Goal: Use online tool/utility: Utilize a website feature to perform a specific function

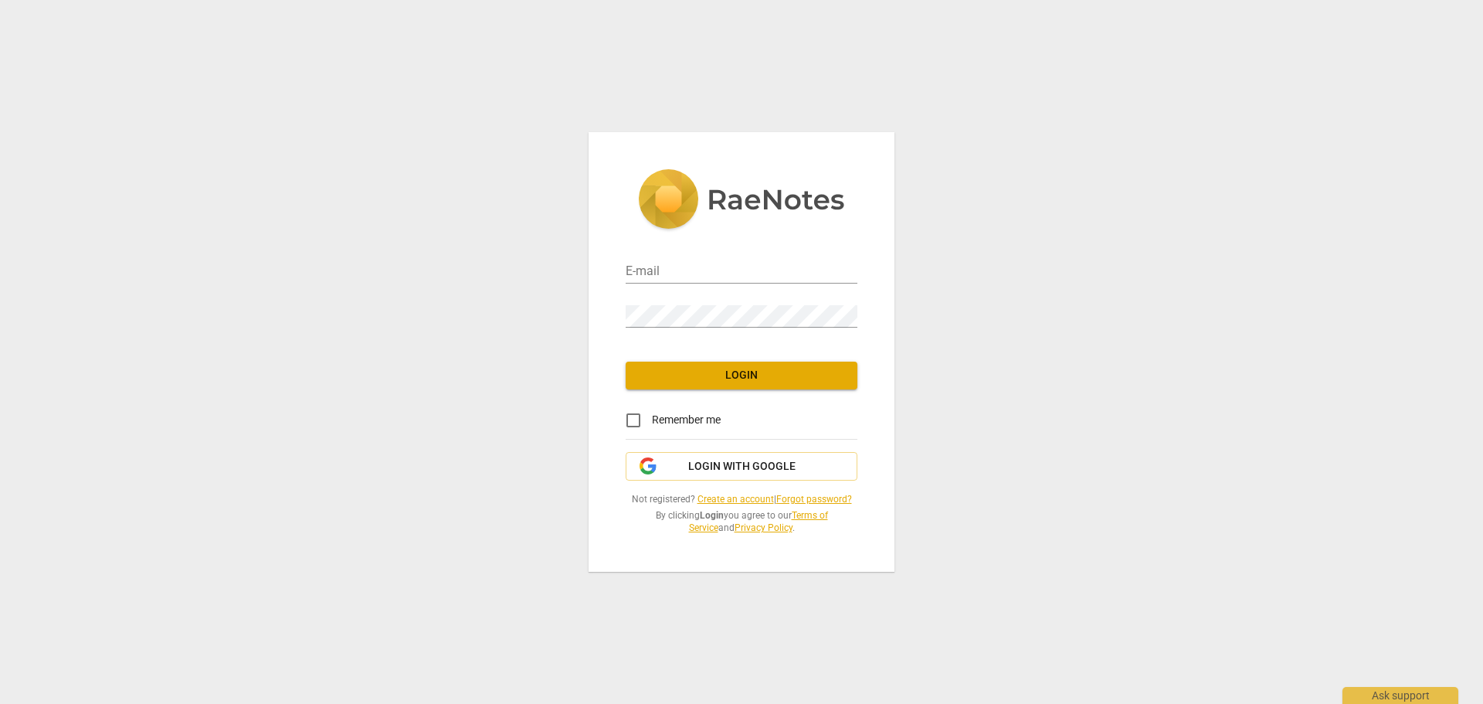
type input "[PERSON_NAME][EMAIL_ADDRESS][DOMAIN_NAME]"
click at [727, 372] on span "Login" at bounding box center [741, 375] width 207 height 15
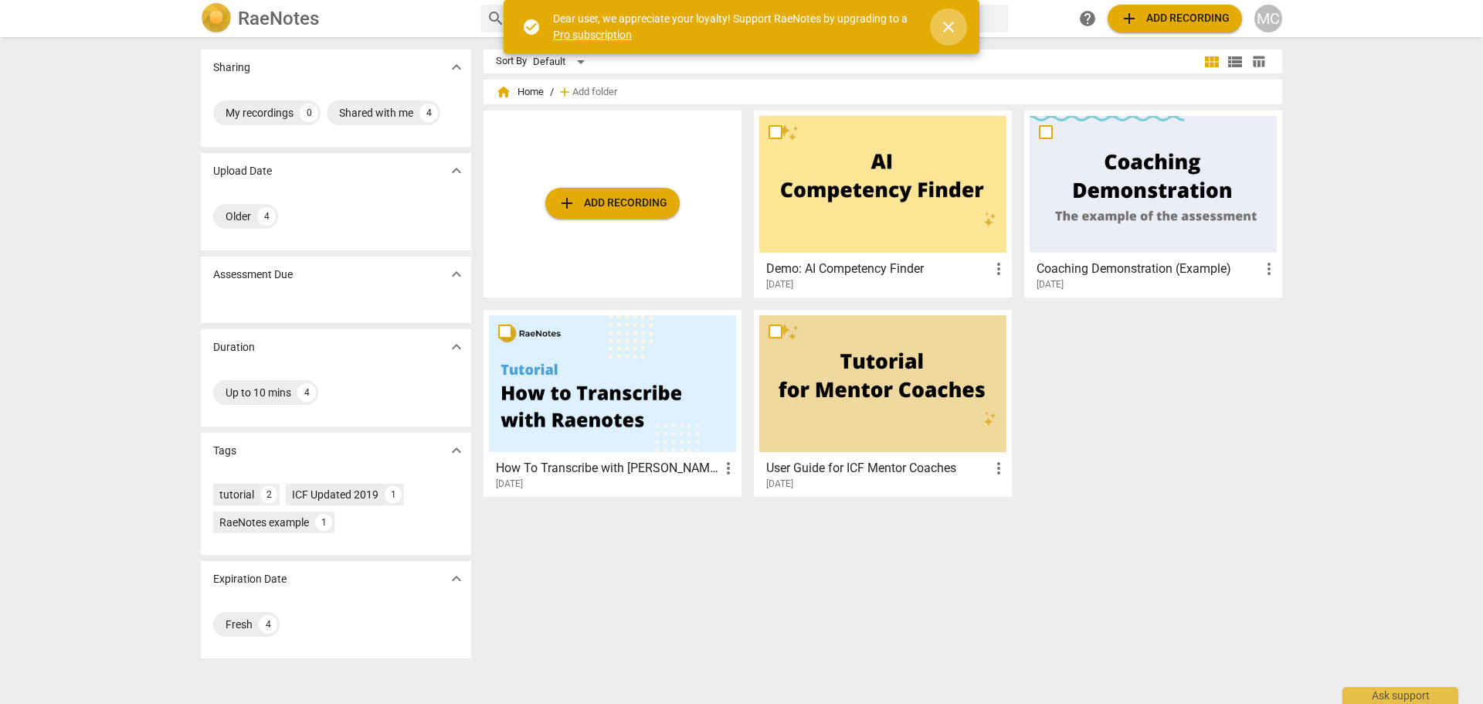
click at [952, 29] on span "close" at bounding box center [948, 27] width 19 height 19
click at [649, 201] on span "add Add recording" at bounding box center [613, 203] width 110 height 19
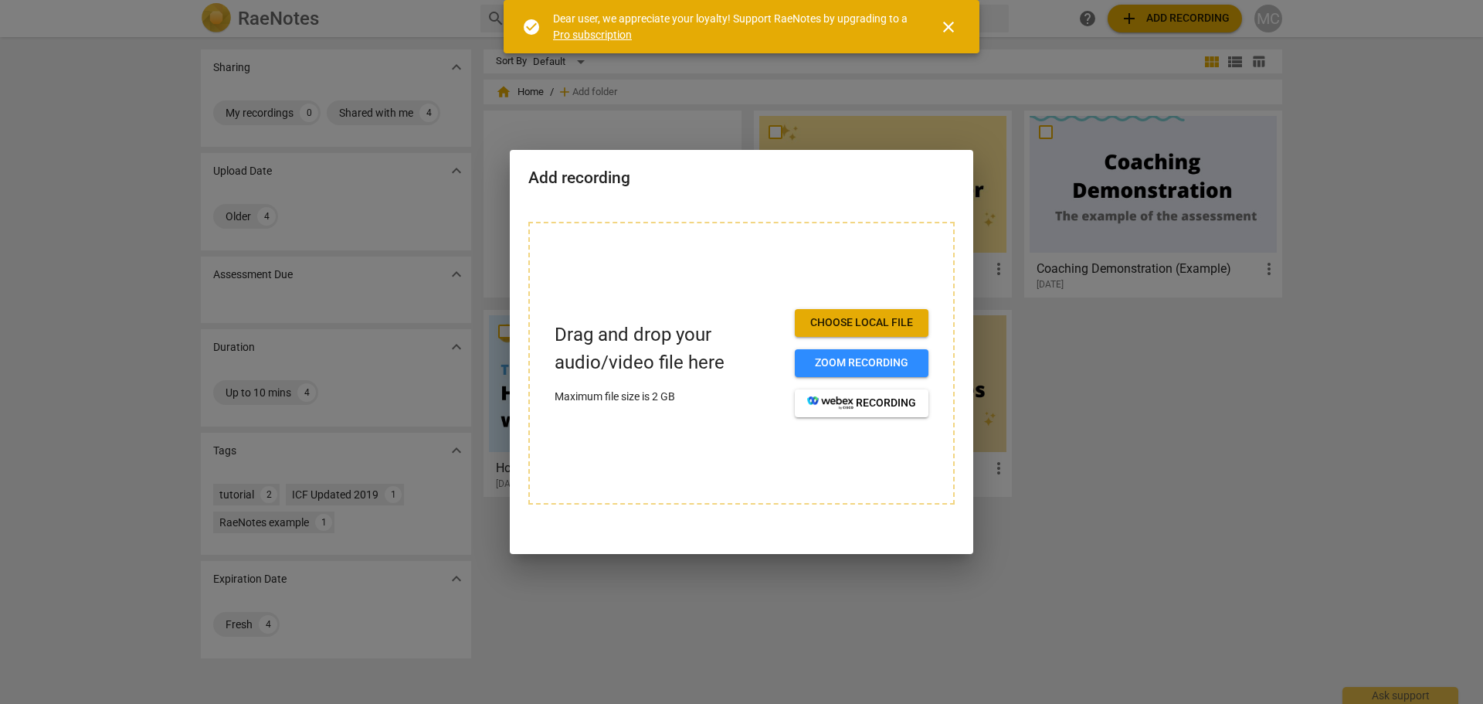
click at [864, 322] on span "Choose local file" at bounding box center [861, 322] width 109 height 15
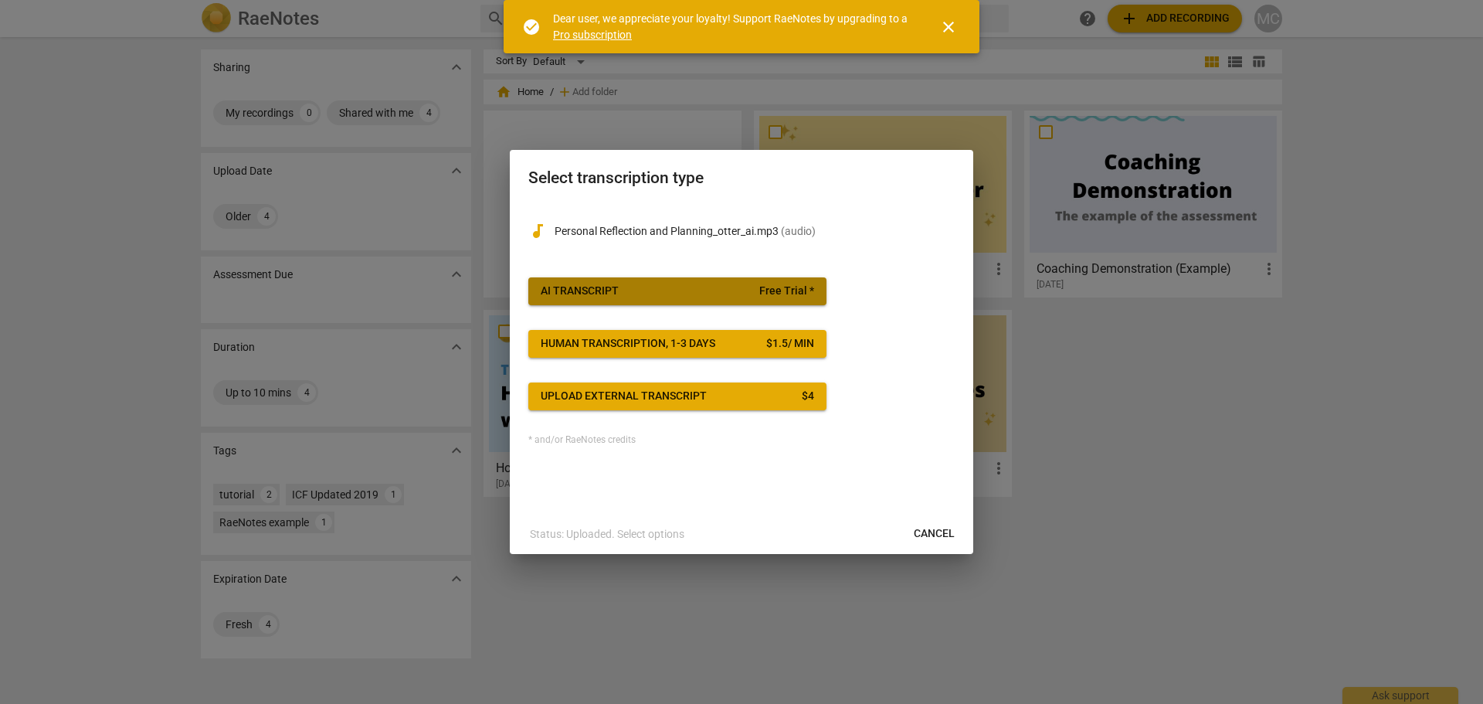
click at [704, 291] on span "AI Transcript Free Trial *" at bounding box center [677, 290] width 273 height 15
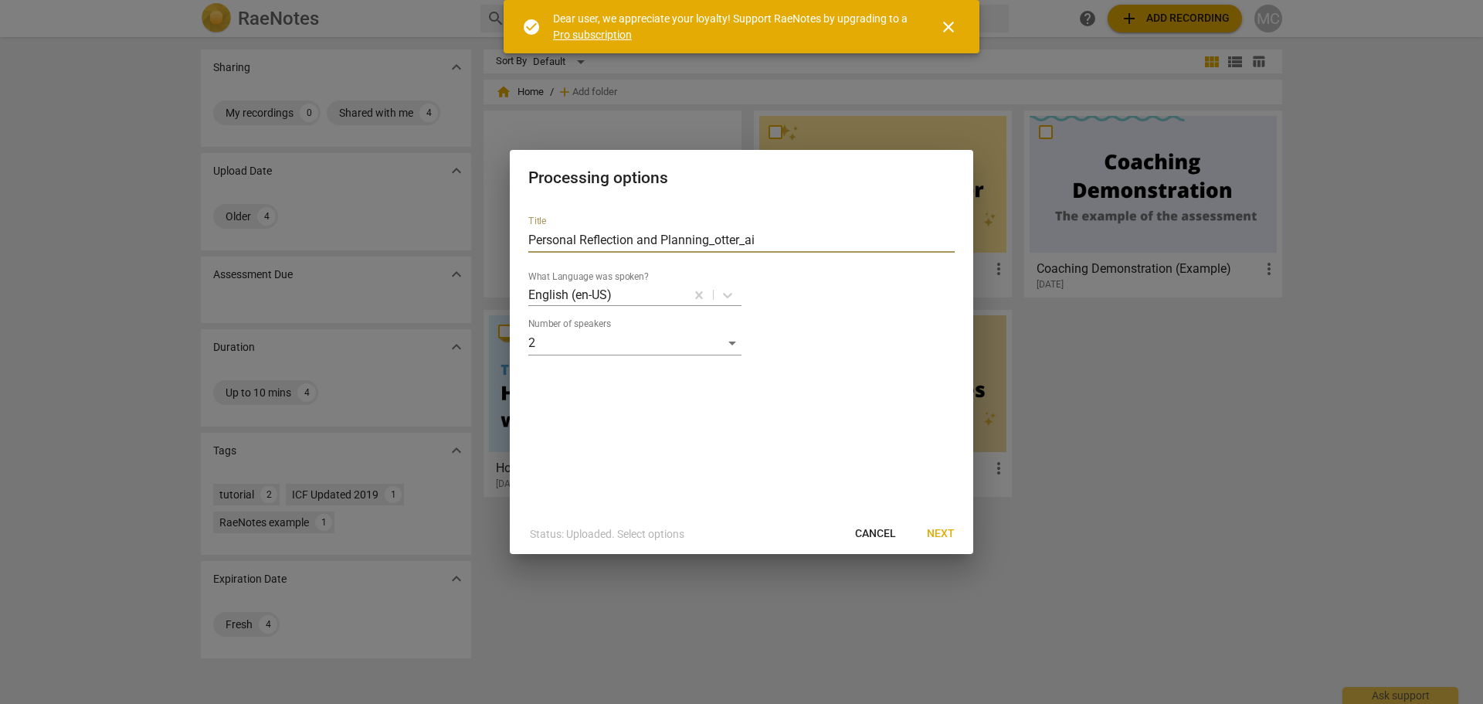
drag, startPoint x: 768, startPoint y: 237, endPoint x: 443, endPoint y: 240, distance: 325.9
click at [443, 240] on div "Processing options Title Personal Reflection and Planning_otter_ai What Languag…" at bounding box center [741, 352] width 1483 height 704
type input "202509 [PERSON_NAME] coach [PERSON_NAME]"
click at [936, 534] on span "Next" at bounding box center [941, 533] width 28 height 15
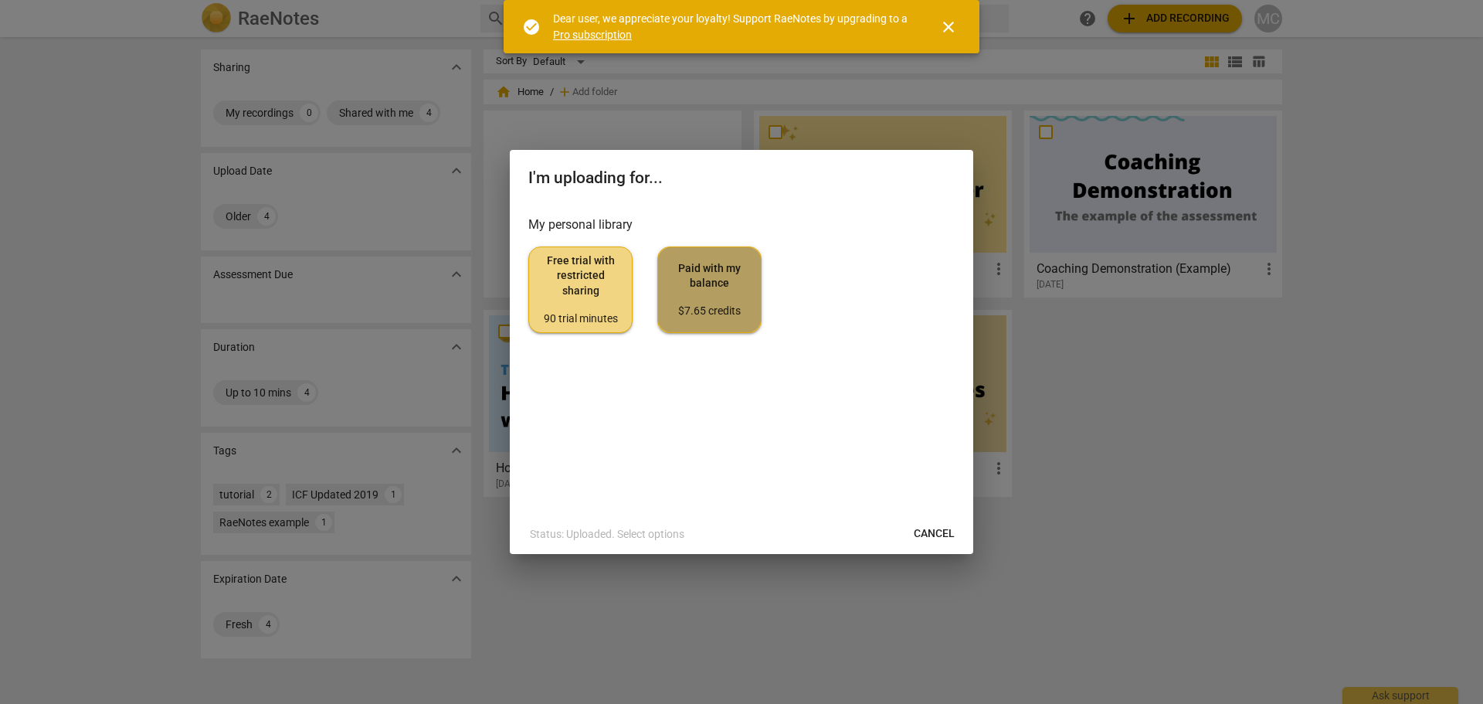
click at [718, 302] on span "Paid with my balance $7.65 credits" at bounding box center [709, 290] width 78 height 58
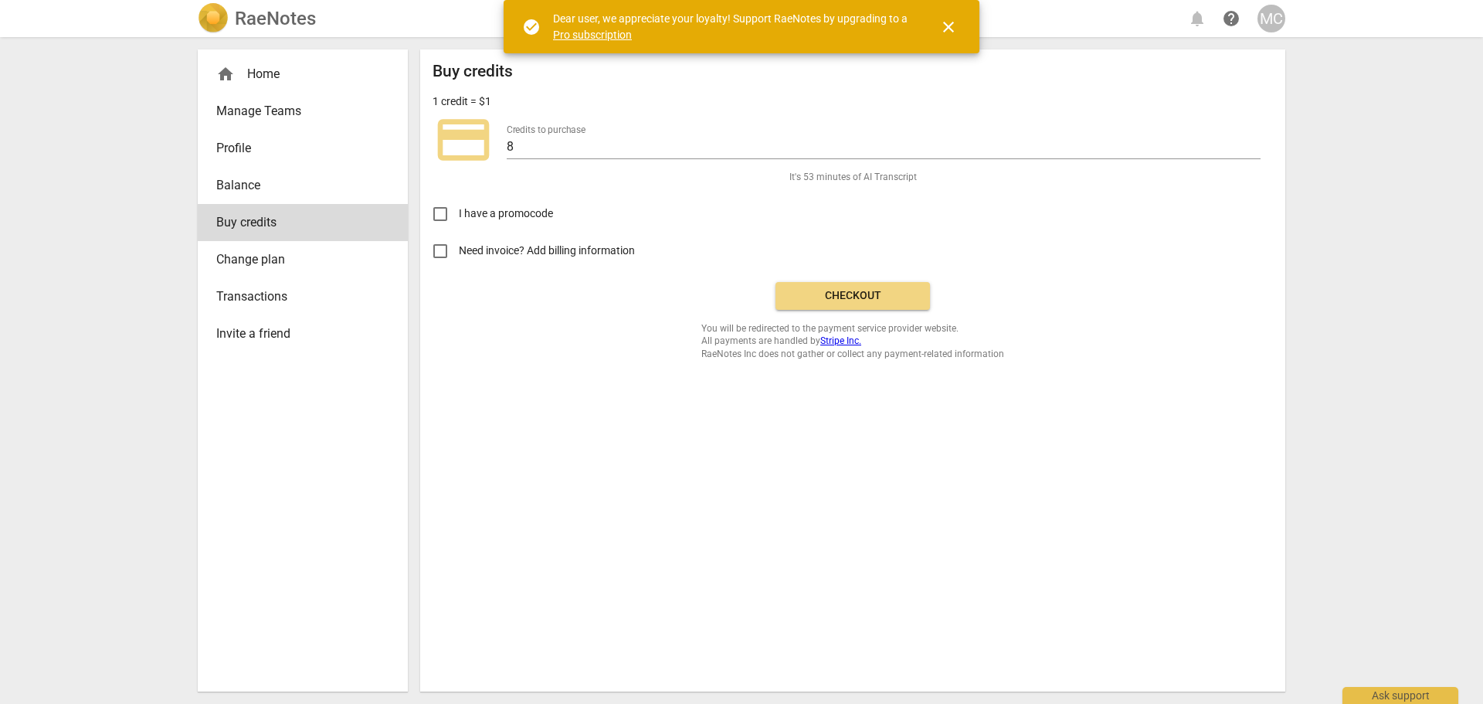
click at [859, 296] on span "Checkout" at bounding box center [853, 295] width 130 height 15
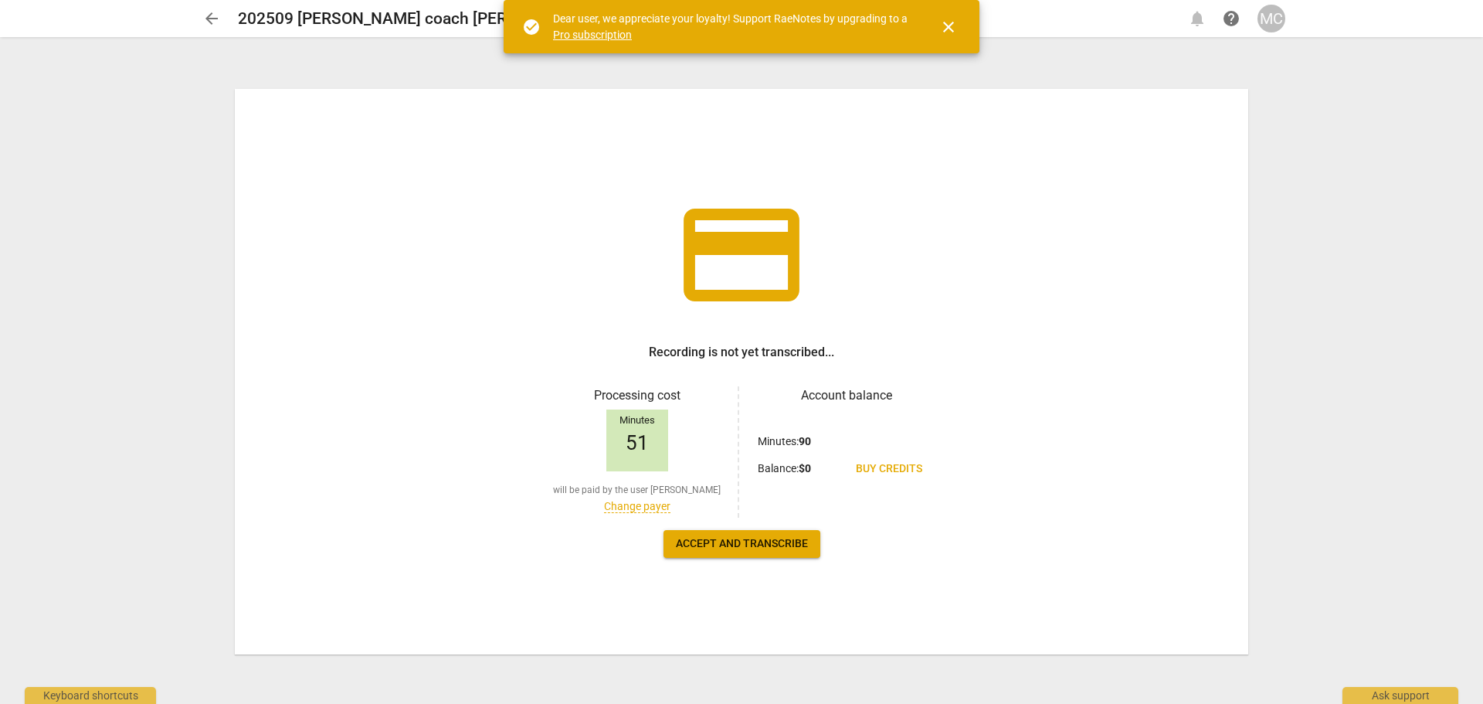
click at [953, 25] on span "close" at bounding box center [948, 27] width 19 height 19
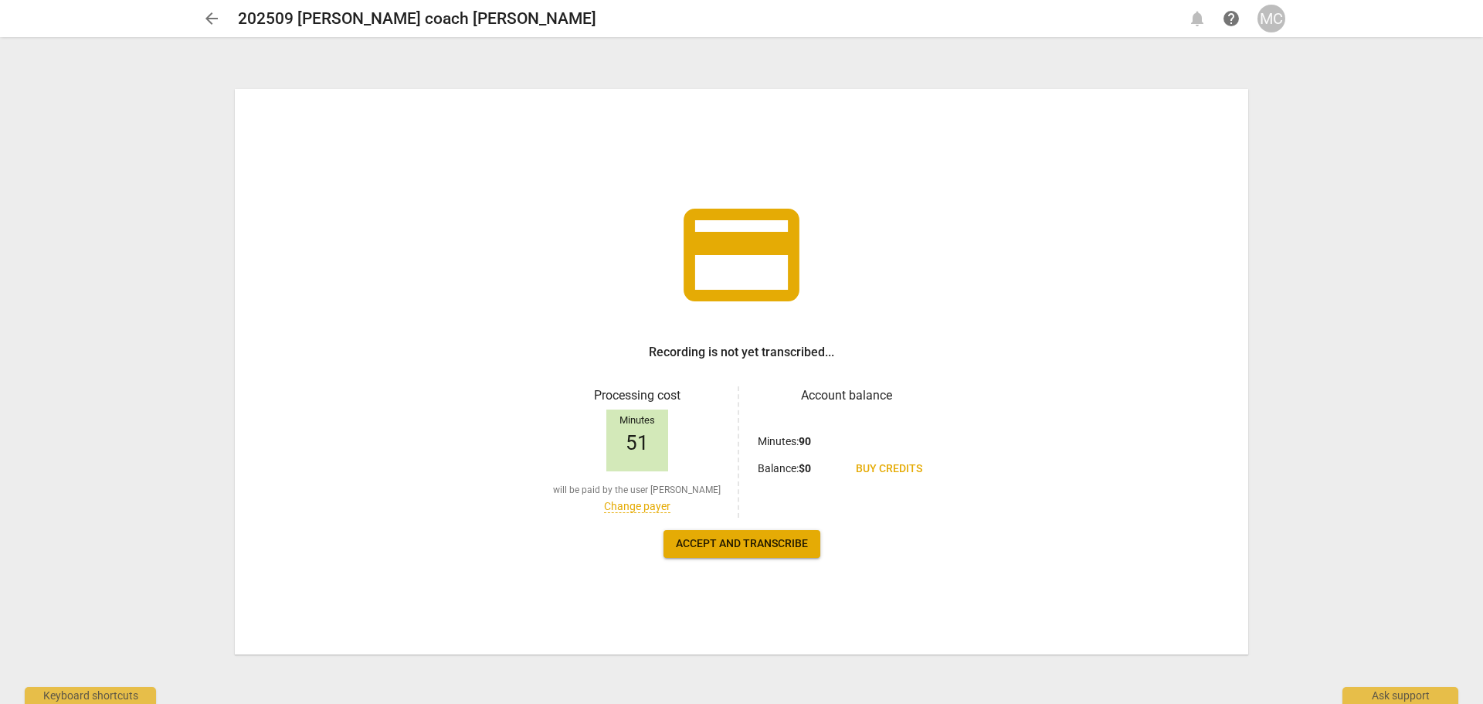
click at [218, 23] on span "arrow_back" at bounding box center [211, 18] width 19 height 19
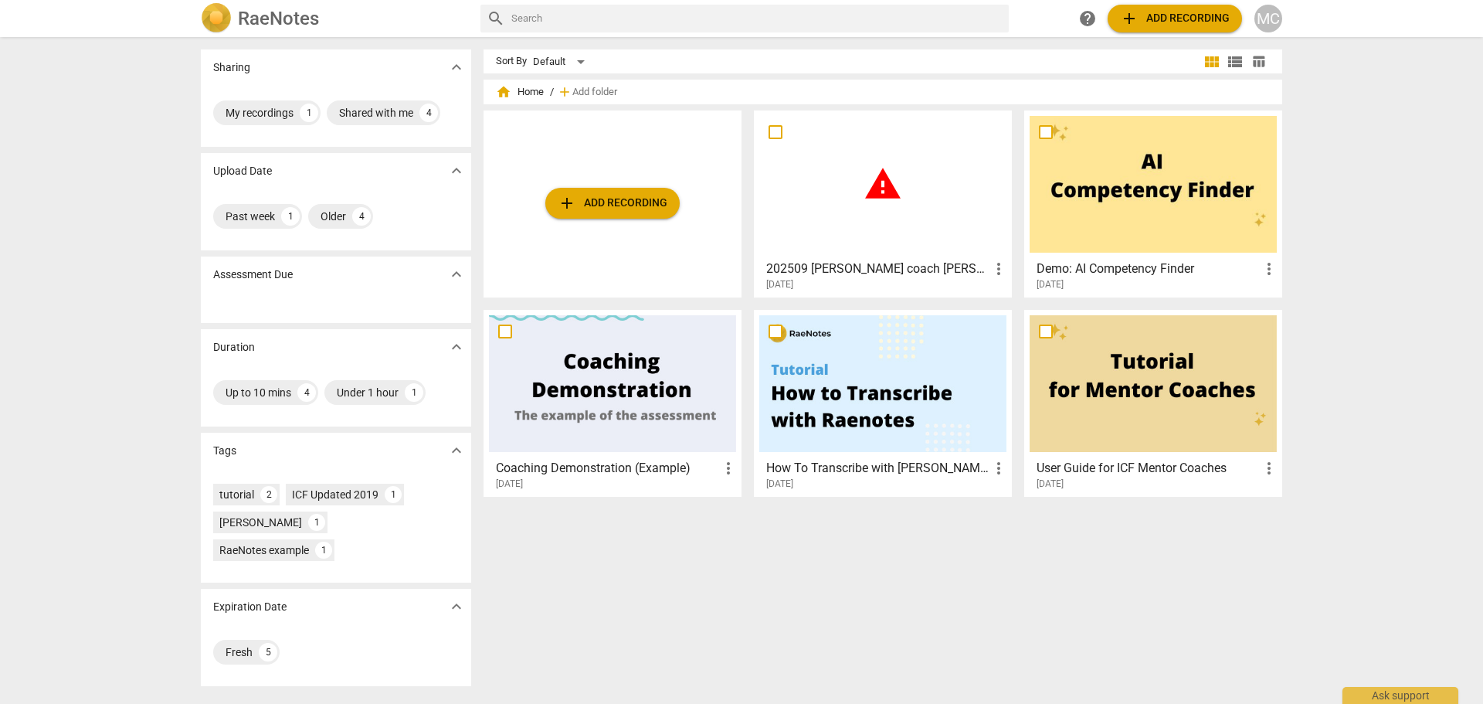
click at [904, 176] on div "warning" at bounding box center [882, 184] width 247 height 137
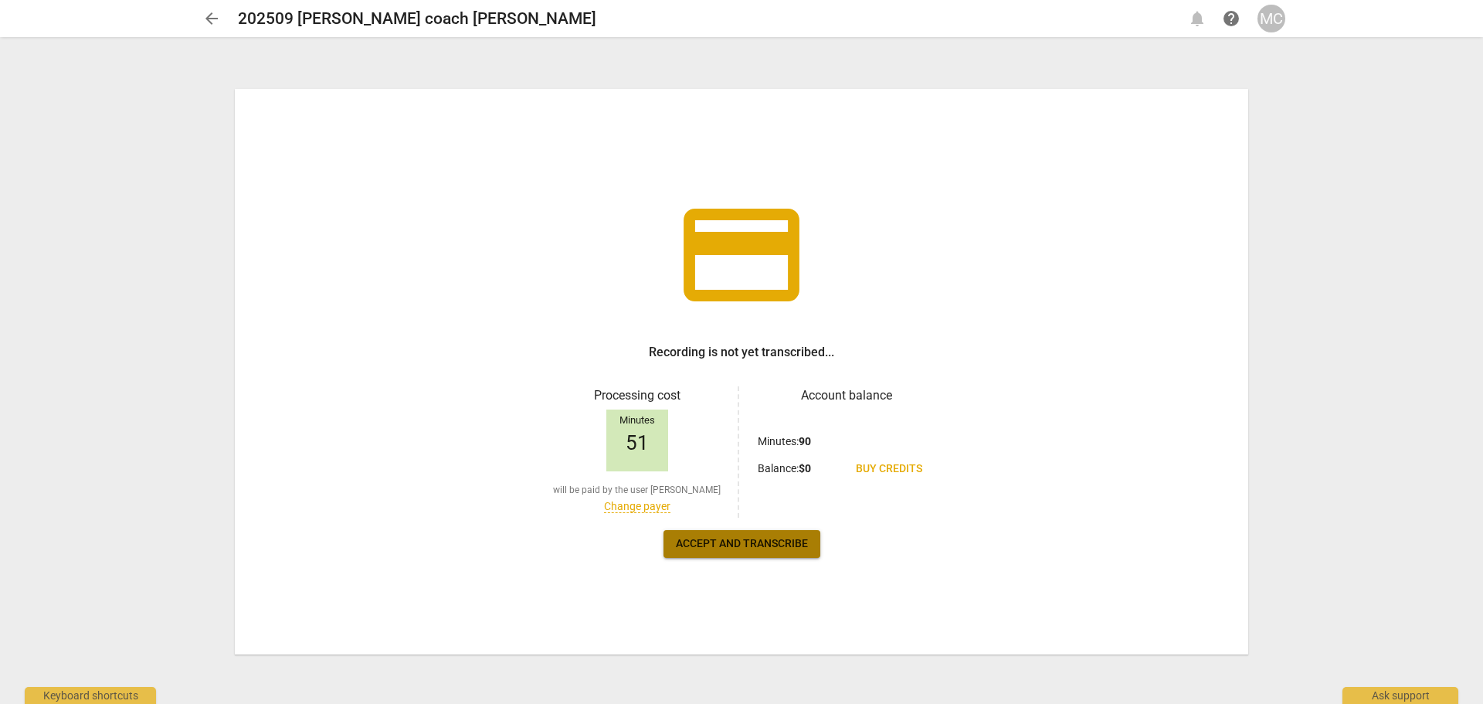
click at [739, 540] on span "Accept and transcribe" at bounding box center [742, 543] width 132 height 15
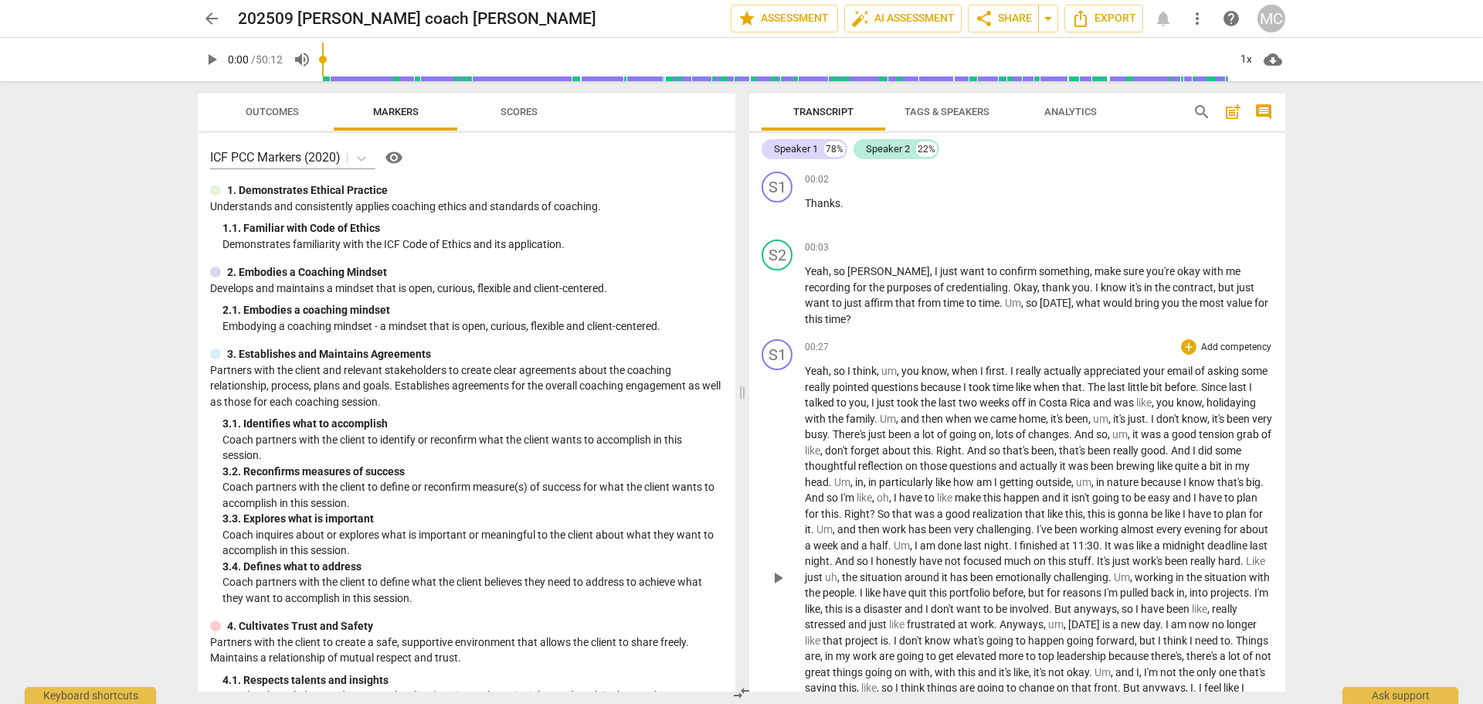
click at [1200, 341] on p "Add competency" at bounding box center [1235, 348] width 73 height 14
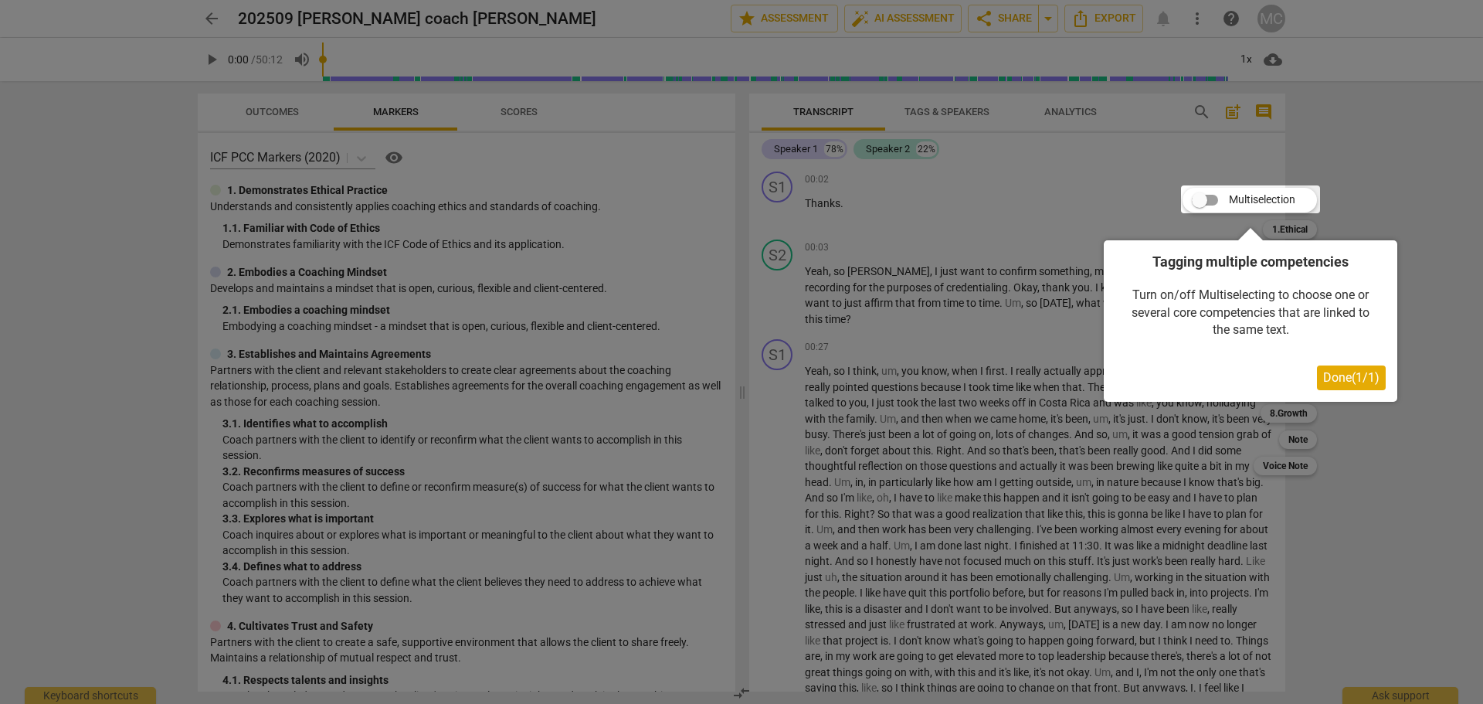
click at [1200, 203] on div at bounding box center [1250, 199] width 139 height 28
click at [1214, 200] on div at bounding box center [1250, 199] width 139 height 28
click at [1218, 202] on div at bounding box center [1250, 199] width 139 height 28
click at [1345, 372] on span "Done ( 1 / 1 )" at bounding box center [1351, 377] width 56 height 15
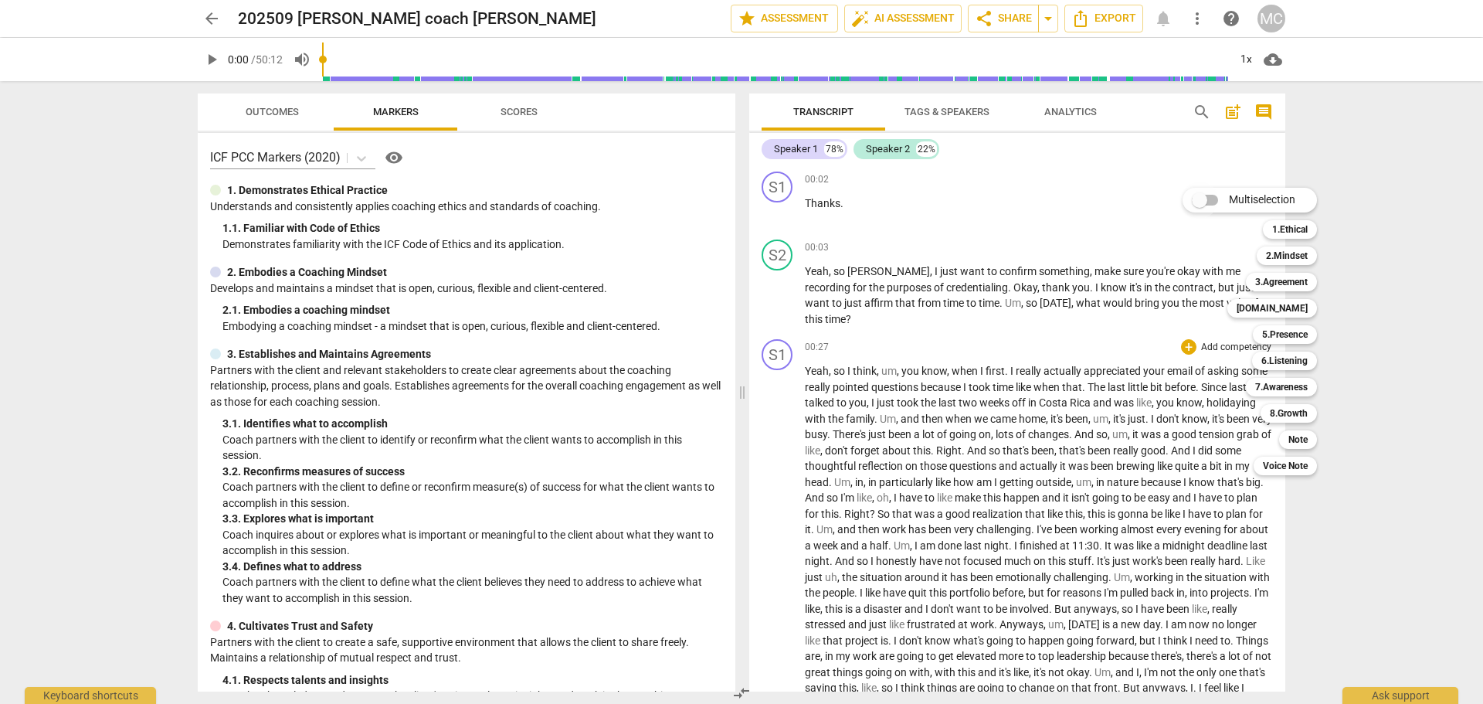
click at [1211, 199] on input "Multiselection" at bounding box center [1199, 200] width 37 height 37
checkbox input "true"
click at [944, 116] on div at bounding box center [741, 352] width 1483 height 704
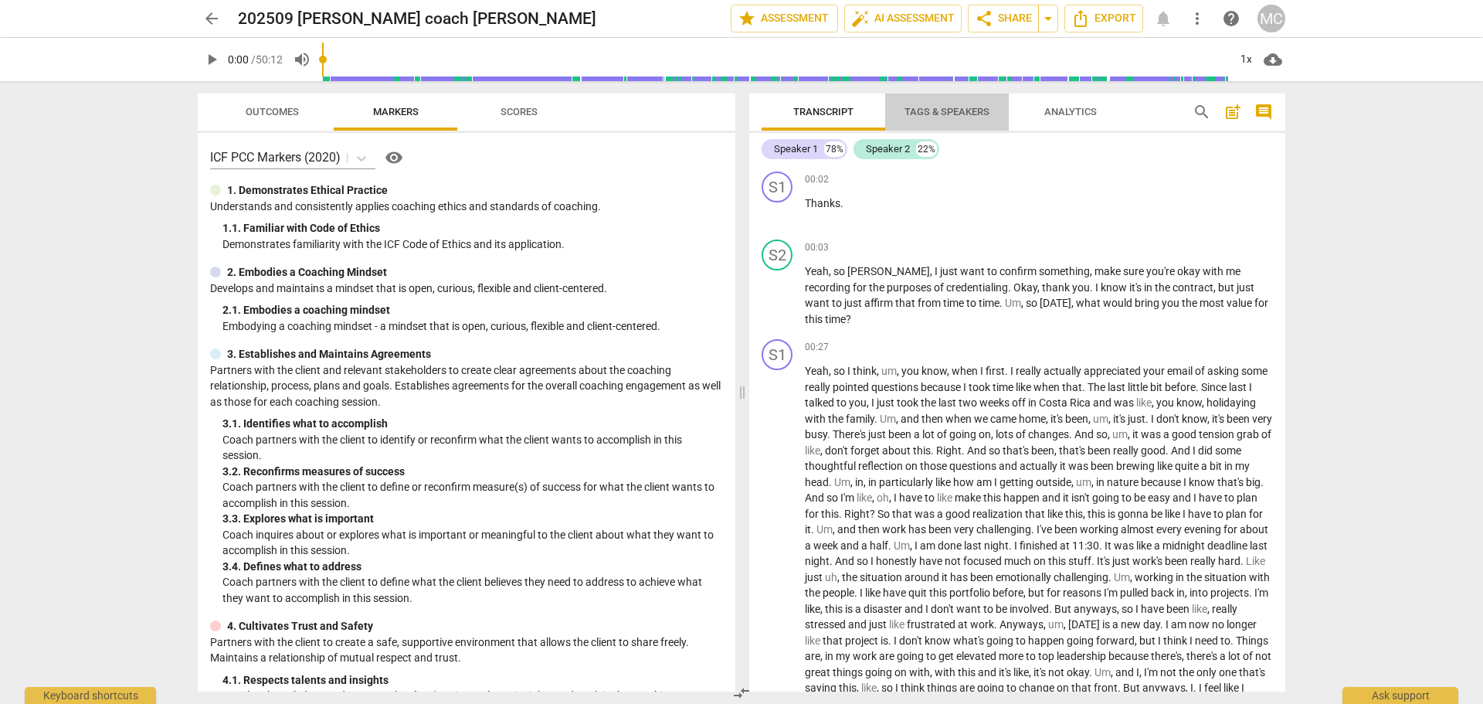
click at [952, 114] on span "Tags & Speakers" at bounding box center [946, 112] width 85 height 12
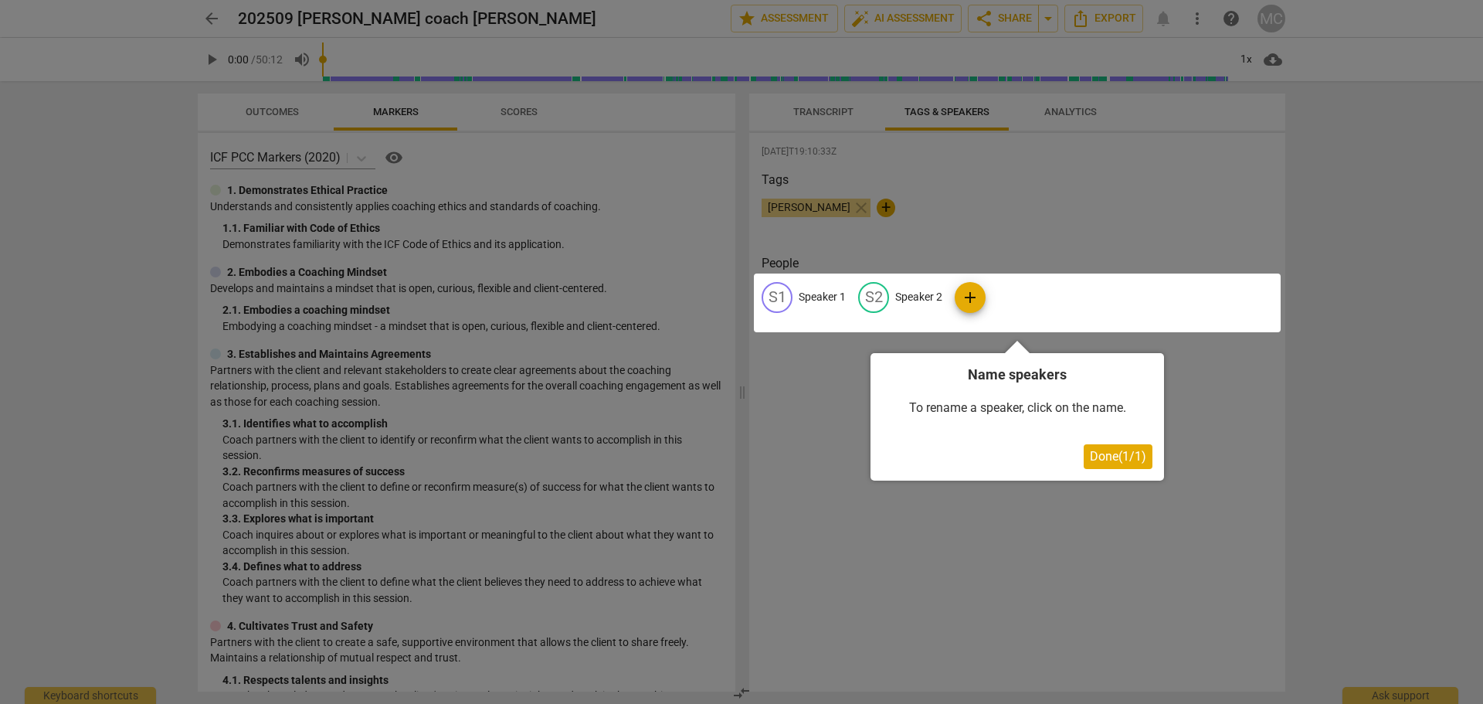
click at [1141, 449] on span "Done ( 1 / 1 )" at bounding box center [1118, 456] width 56 height 15
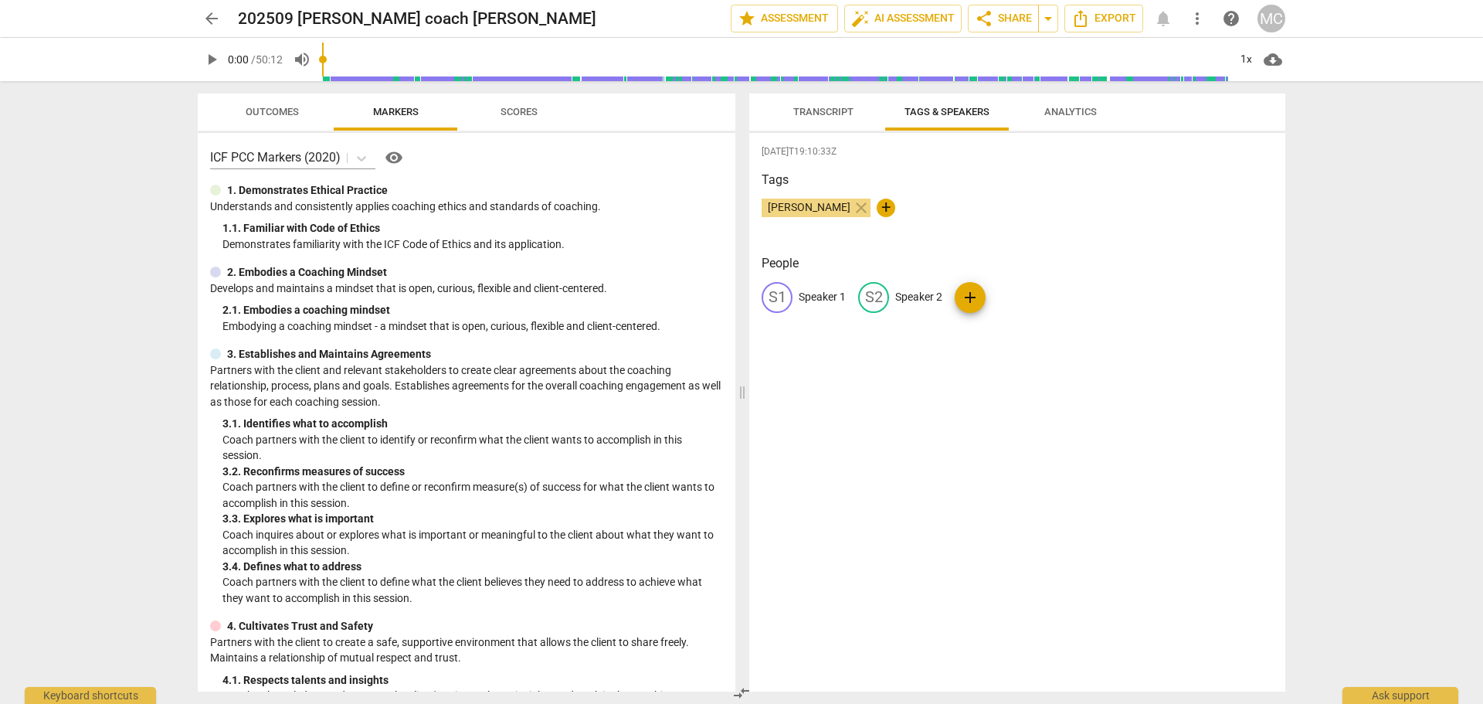
click at [833, 117] on span "Transcript" at bounding box center [823, 112] width 60 height 12
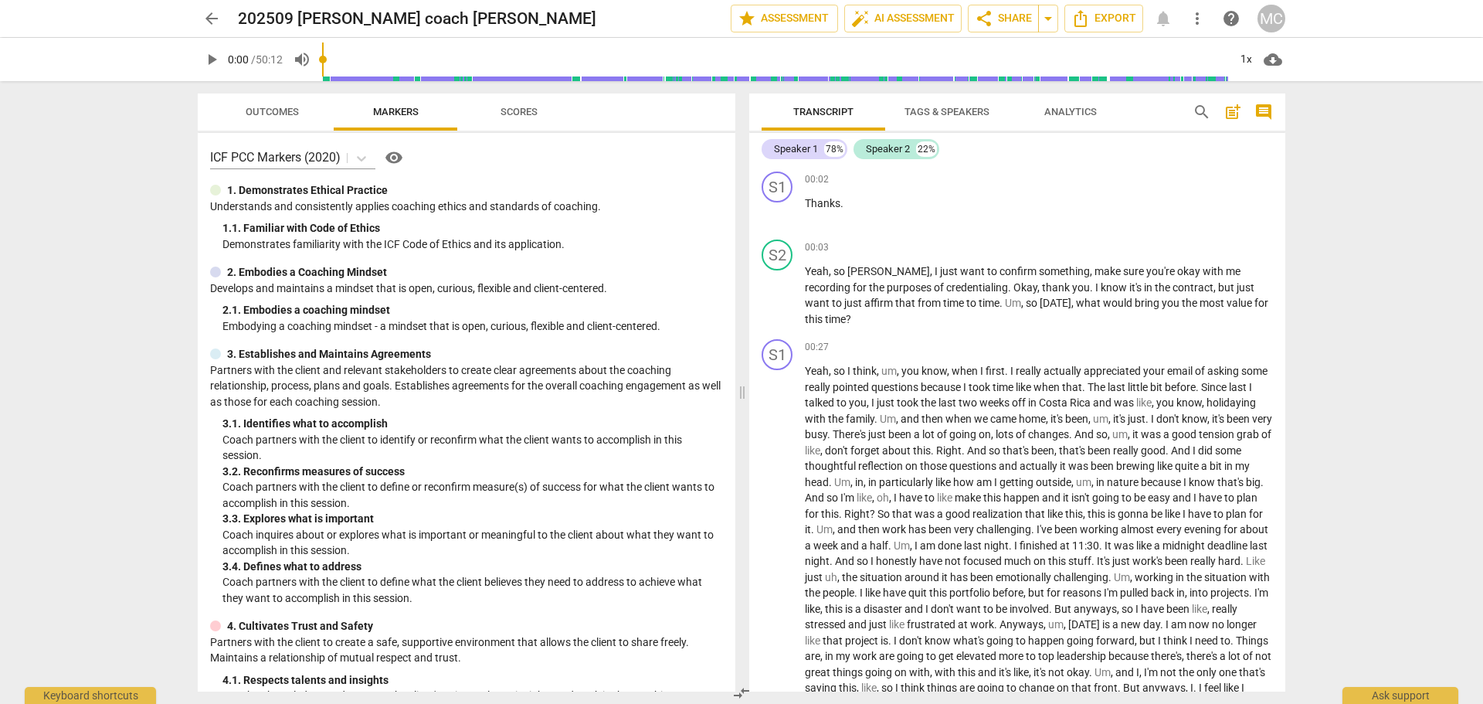
click at [962, 100] on button "Tags & Speakers" at bounding box center [947, 111] width 124 height 37
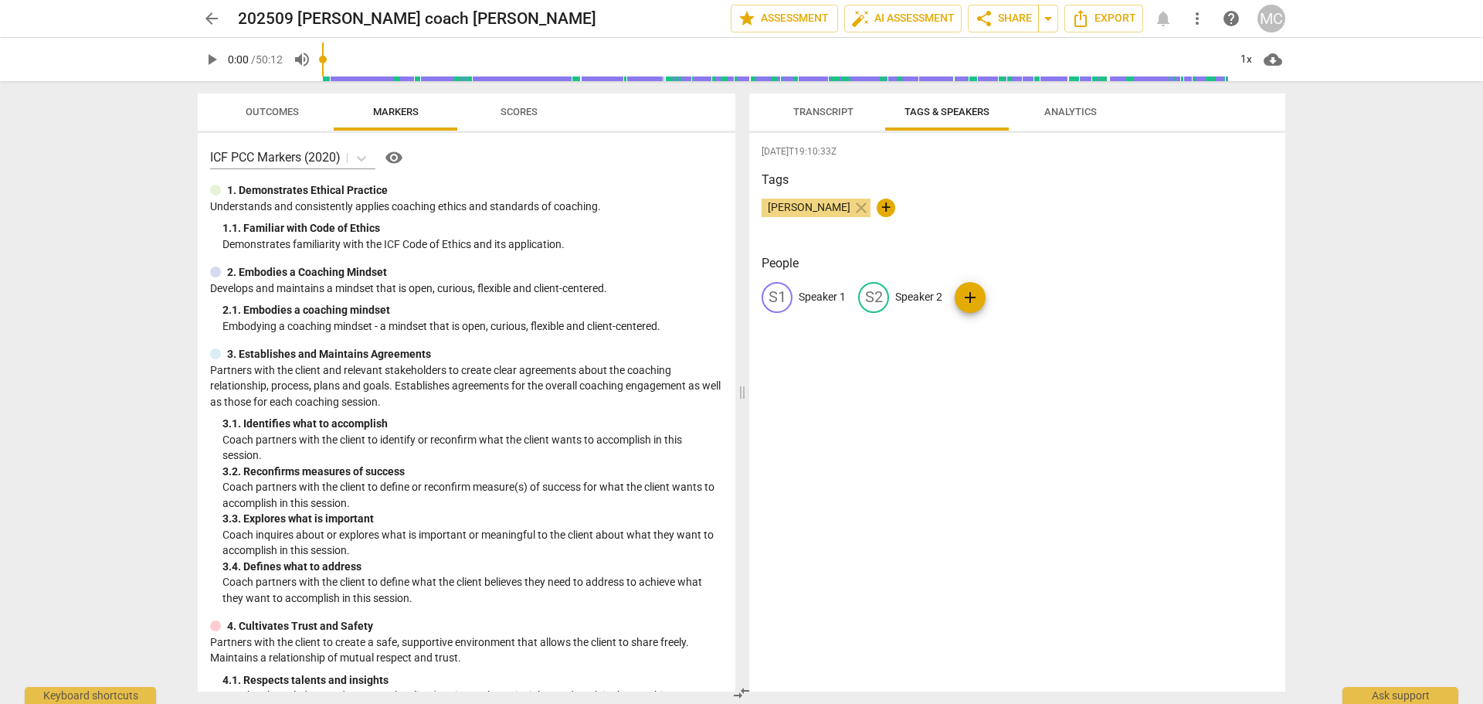
click at [958, 293] on span "add" at bounding box center [970, 297] width 31 height 19
click at [922, 301] on p "Speaker 2" at bounding box center [918, 297] width 47 height 16
type input "Colleen"
click at [836, 290] on p "Speaker 1" at bounding box center [822, 297] width 47 height 16
type input "Sarah"
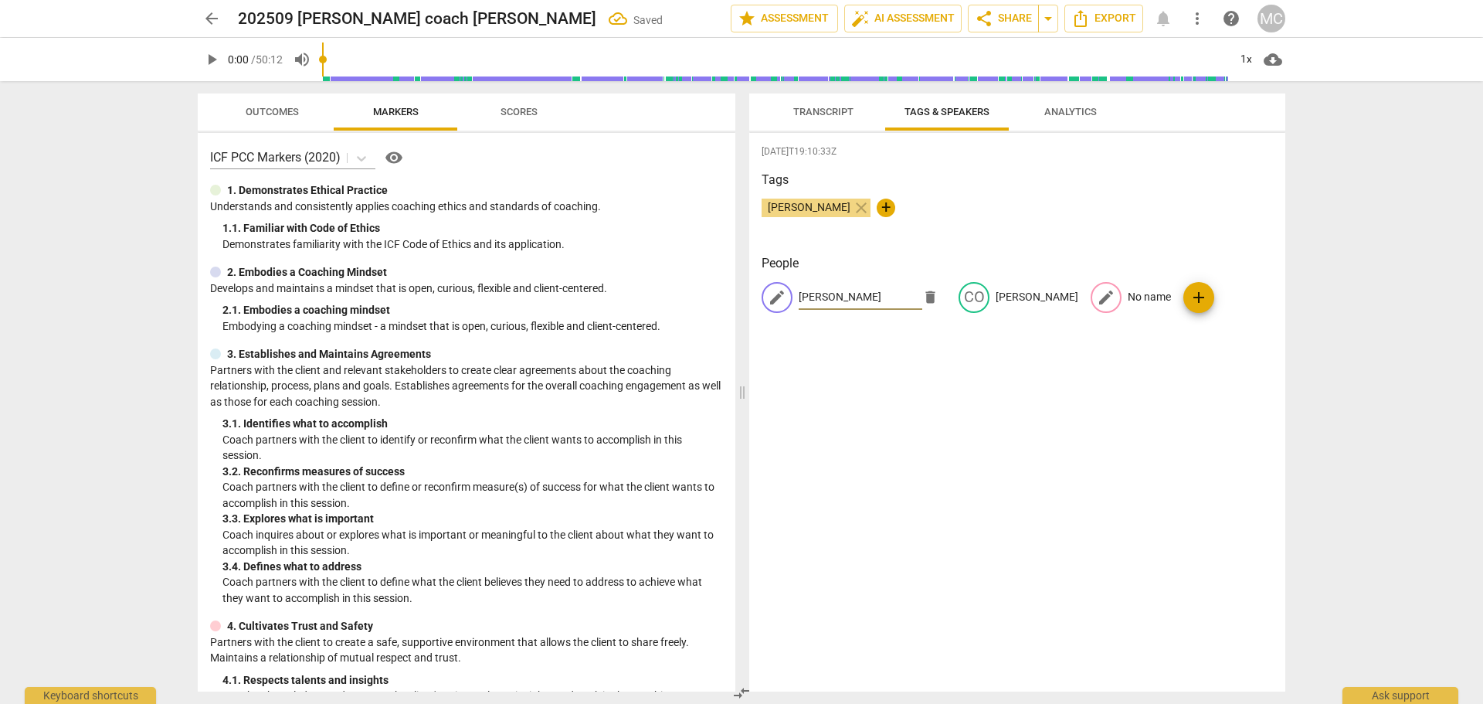
click at [1128, 303] on p "No name" at bounding box center [1149, 297] width 43 height 16
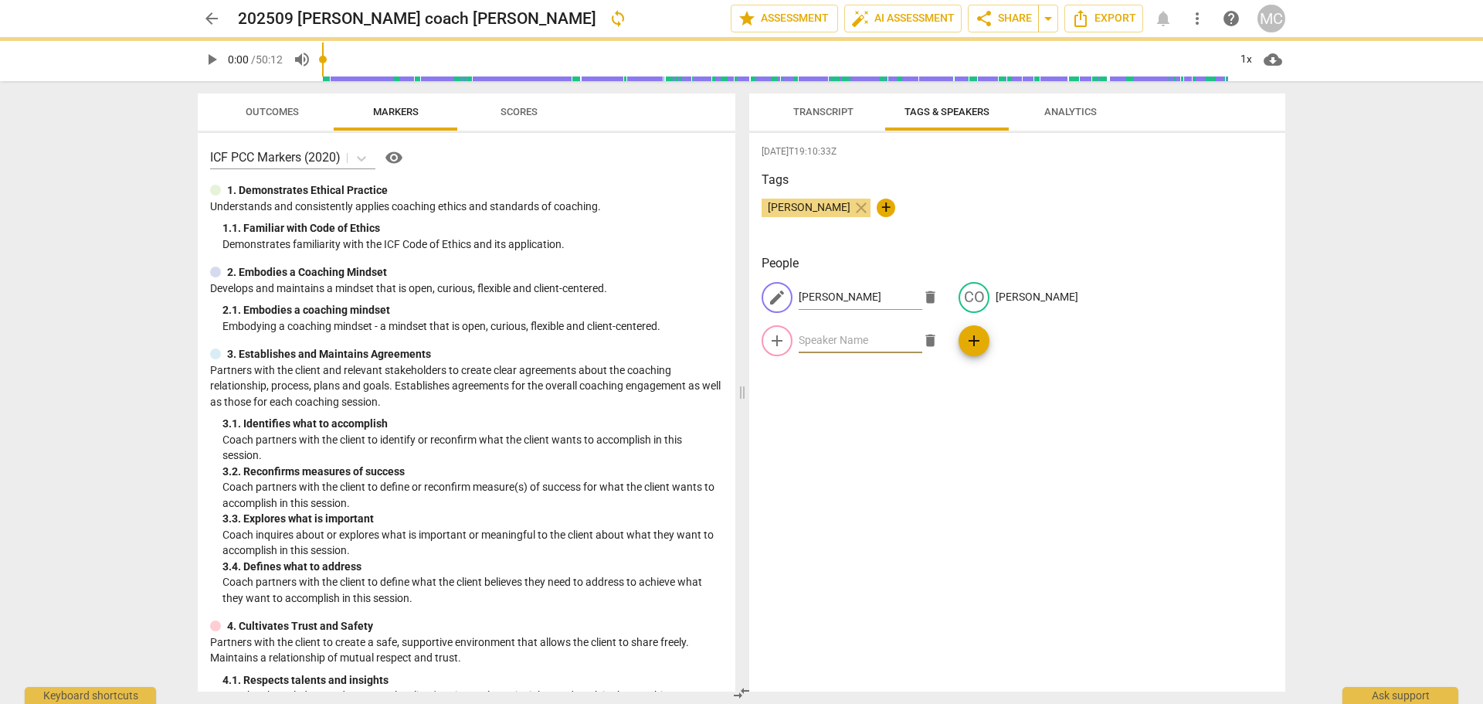
click at [1202, 303] on div "edit Sarah delete CO Colleen add delete add" at bounding box center [1017, 325] width 511 height 87
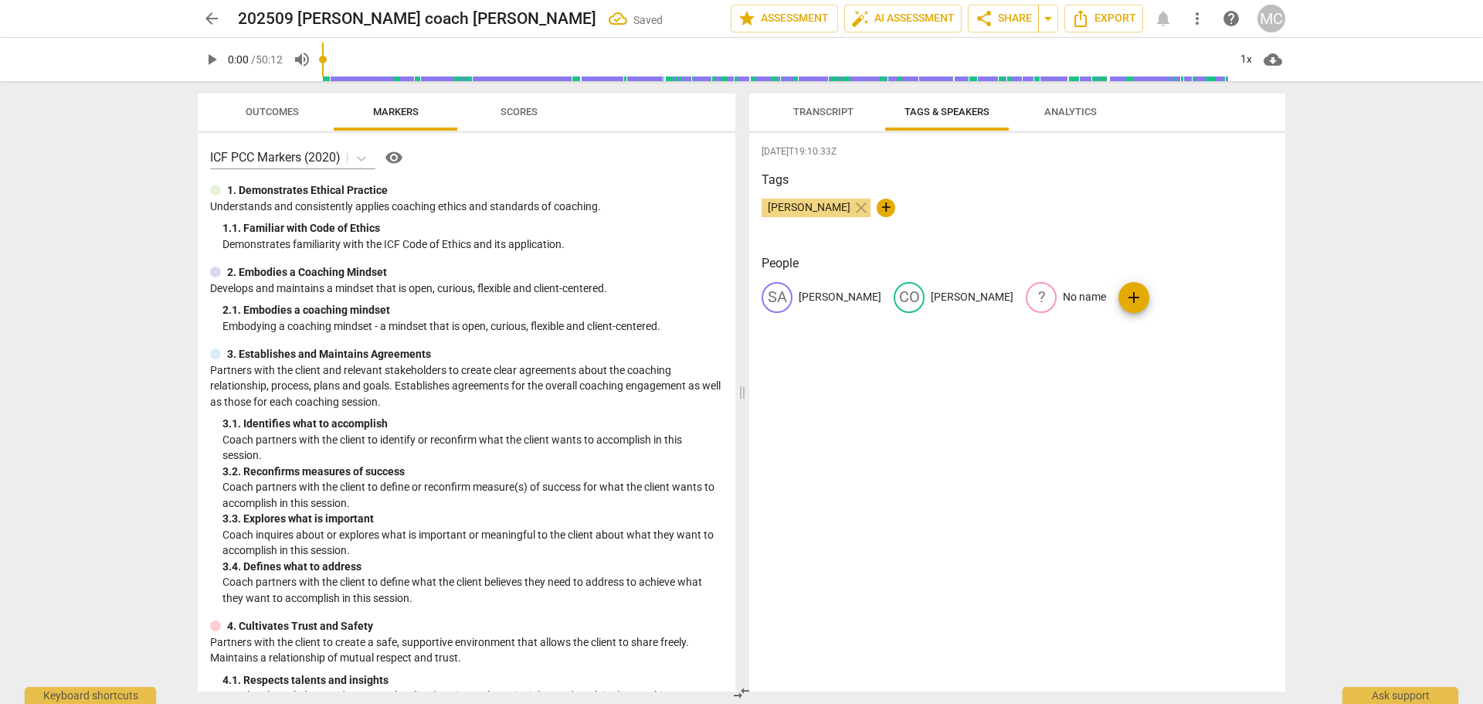
click at [1029, 463] on div "2025-09-07T19:10:33Z Tags Melissa Chaplin close + People SA Sarah CO Colleen ? …" at bounding box center [1017, 412] width 536 height 558
click at [1032, 294] on span "edit" at bounding box center [1041, 297] width 19 height 19
drag, startPoint x: 1093, startPoint y: 293, endPoint x: 839, endPoint y: 73, distance: 336.2
click at [1186, 293] on span "delete" at bounding box center [1194, 297] width 16 height 16
click at [1076, 102] on span "Analytics" at bounding box center [1071, 112] width 90 height 21
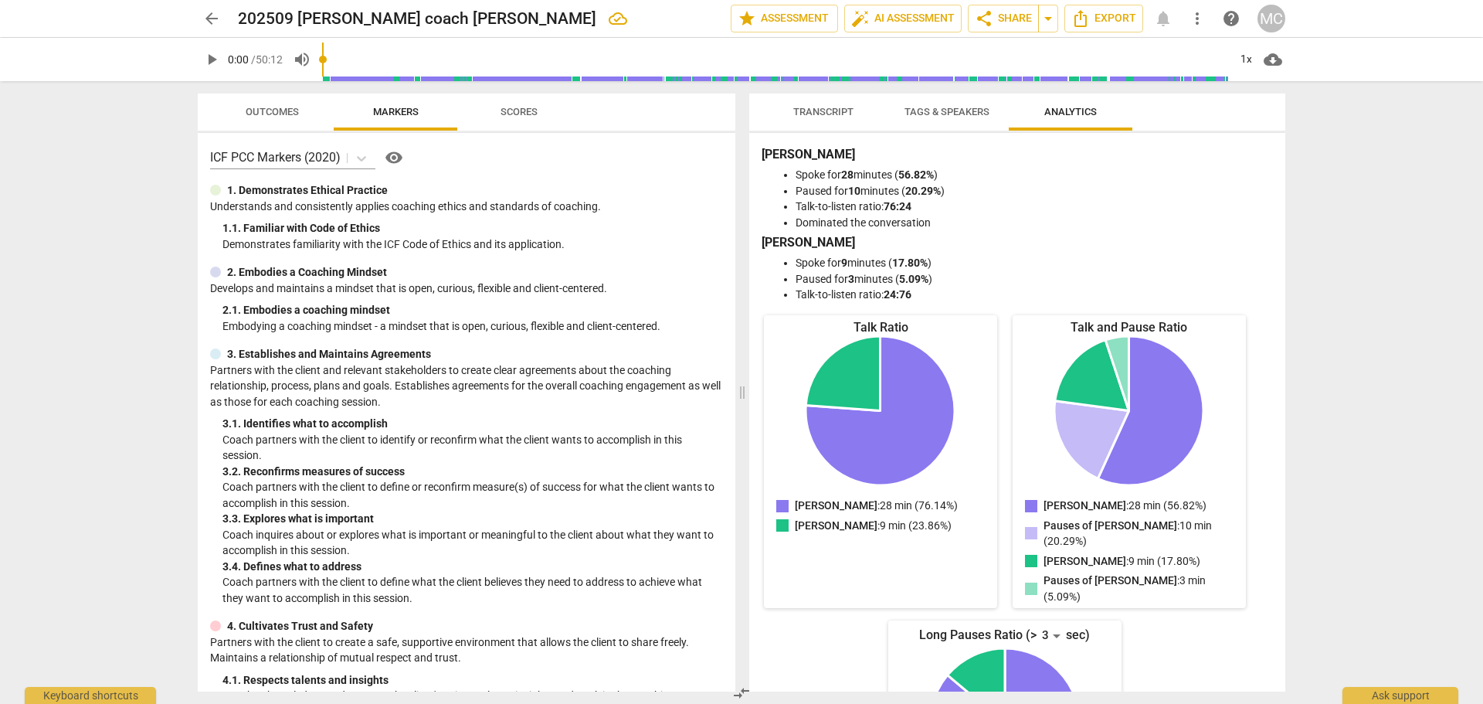
scroll to position [140, 0]
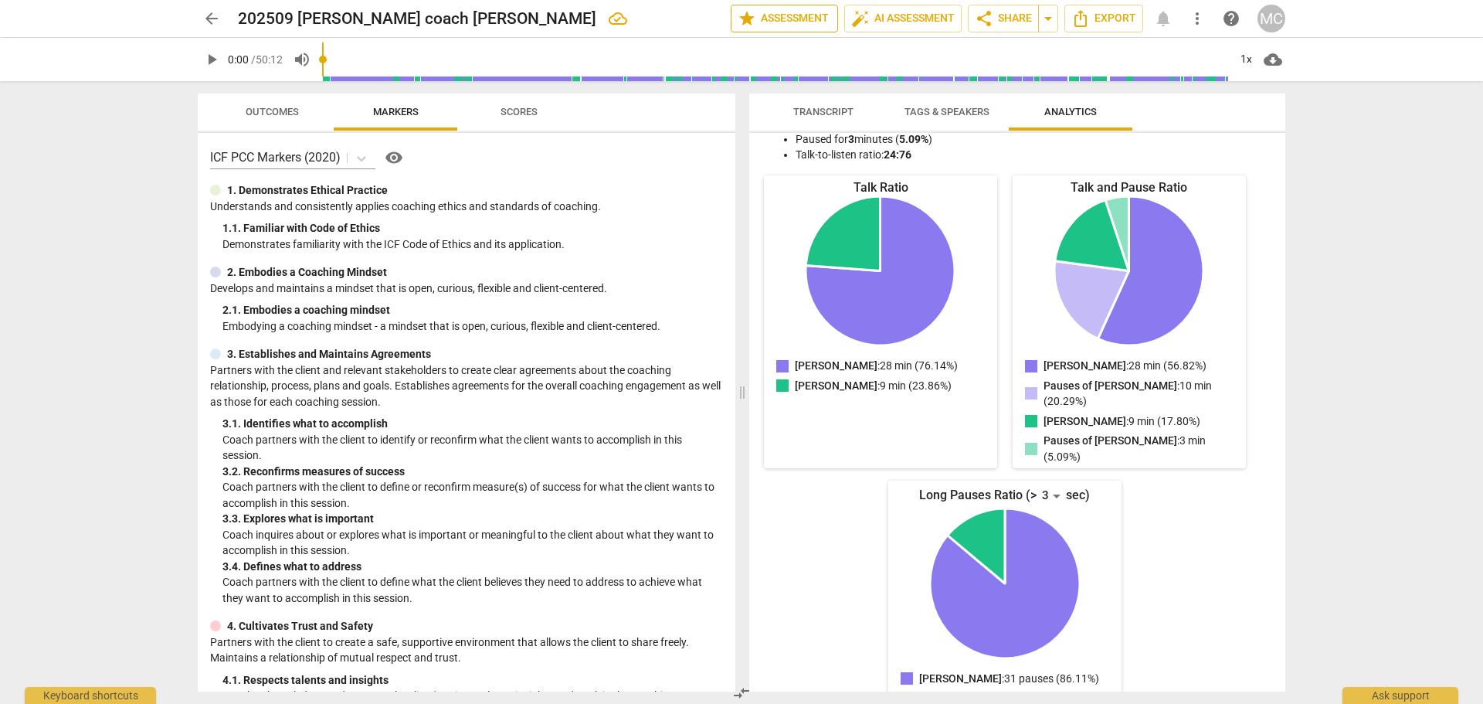
click at [765, 12] on span "star Assessment" at bounding box center [784, 18] width 93 height 19
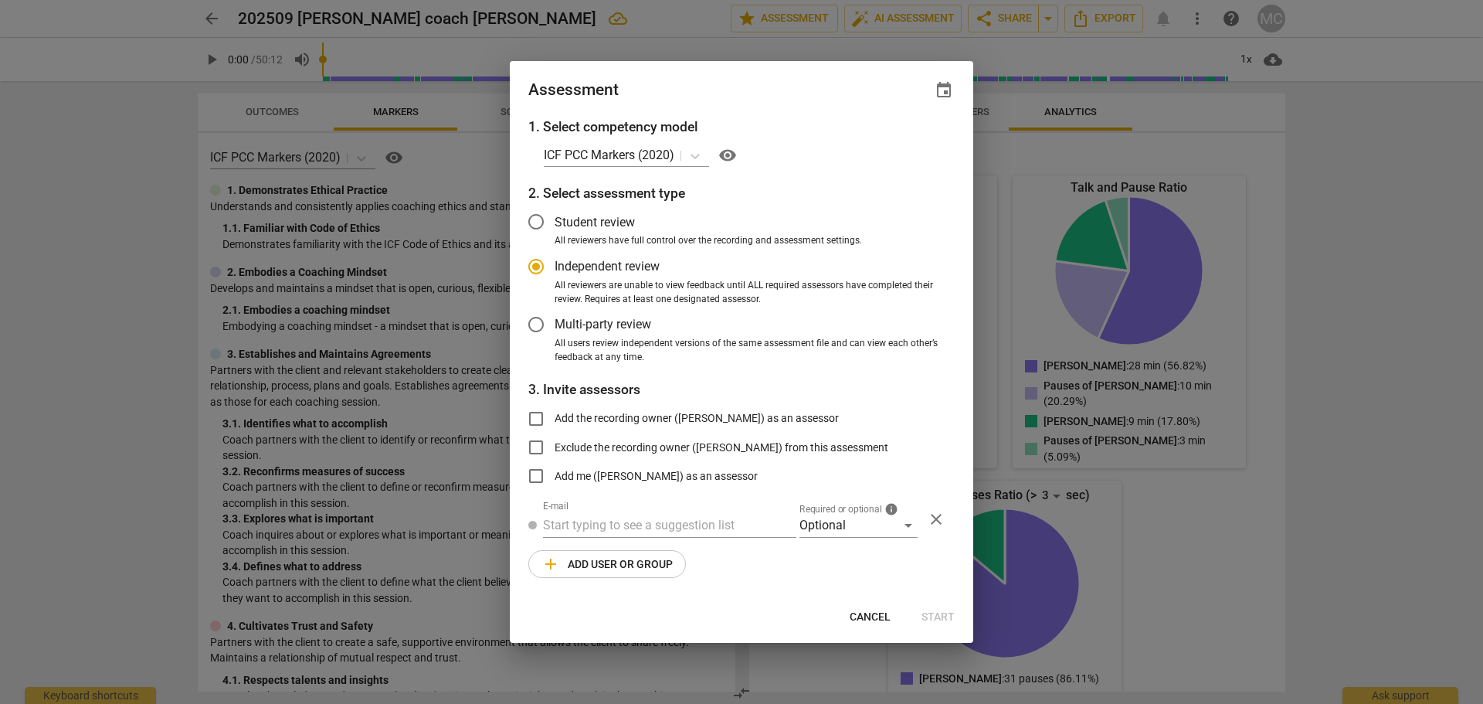
click at [734, 159] on span "visibility" at bounding box center [727, 155] width 19 height 19
click at [861, 617] on span "Cancel" at bounding box center [870, 616] width 41 height 15
radio input "false"
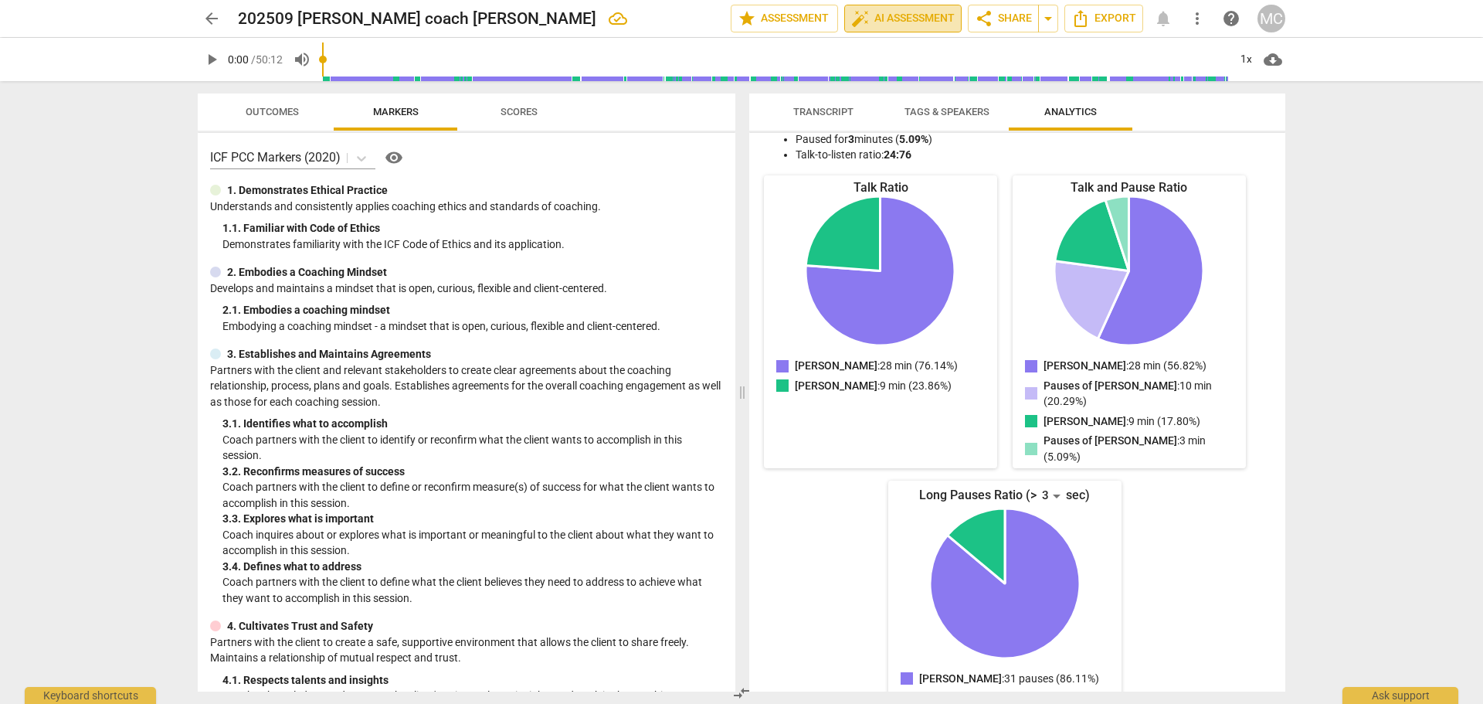
click at [888, 15] on span "auto_fix_high AI Assessment" at bounding box center [902, 18] width 103 height 19
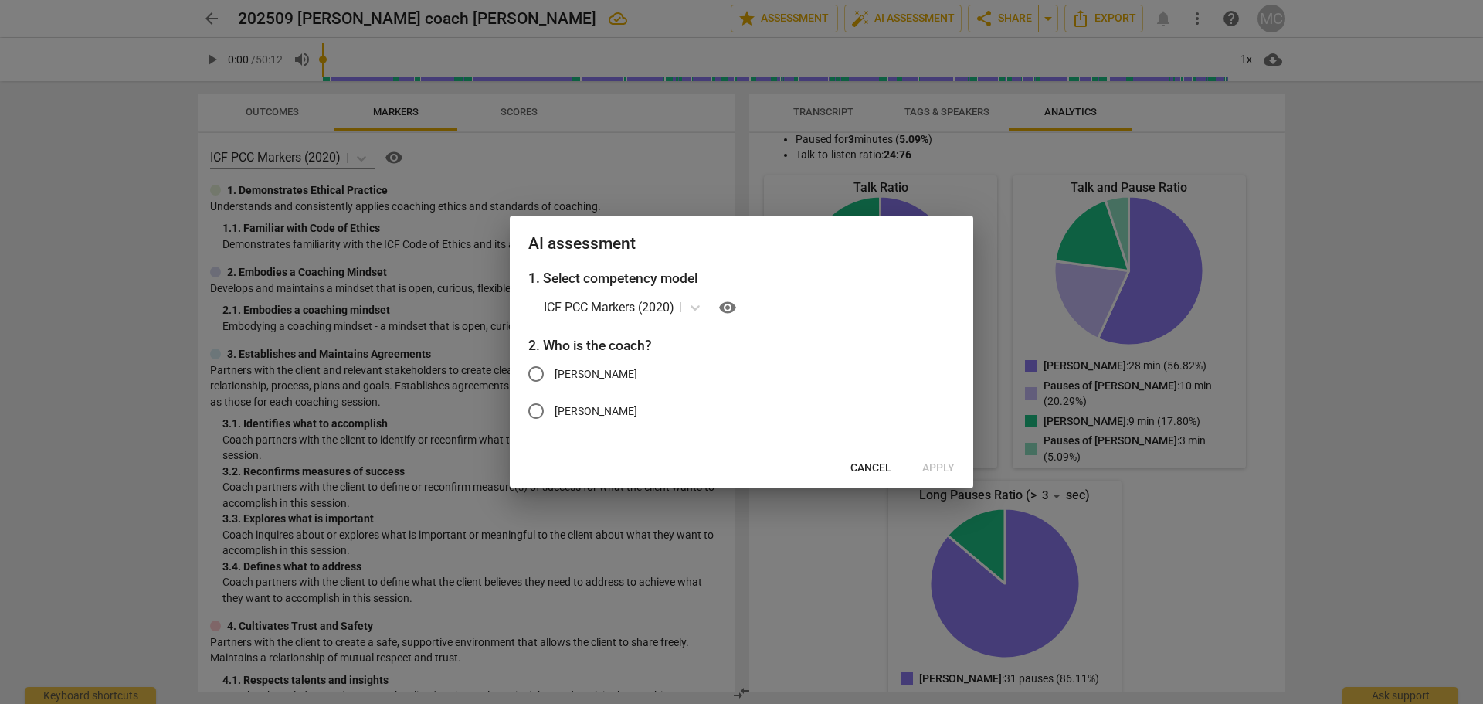
click at [589, 404] on span "Colleen" at bounding box center [596, 411] width 83 height 16
click at [555, 404] on input "Colleen" at bounding box center [535, 410] width 37 height 37
radio input "true"
click at [944, 467] on span "Apply" at bounding box center [938, 467] width 32 height 15
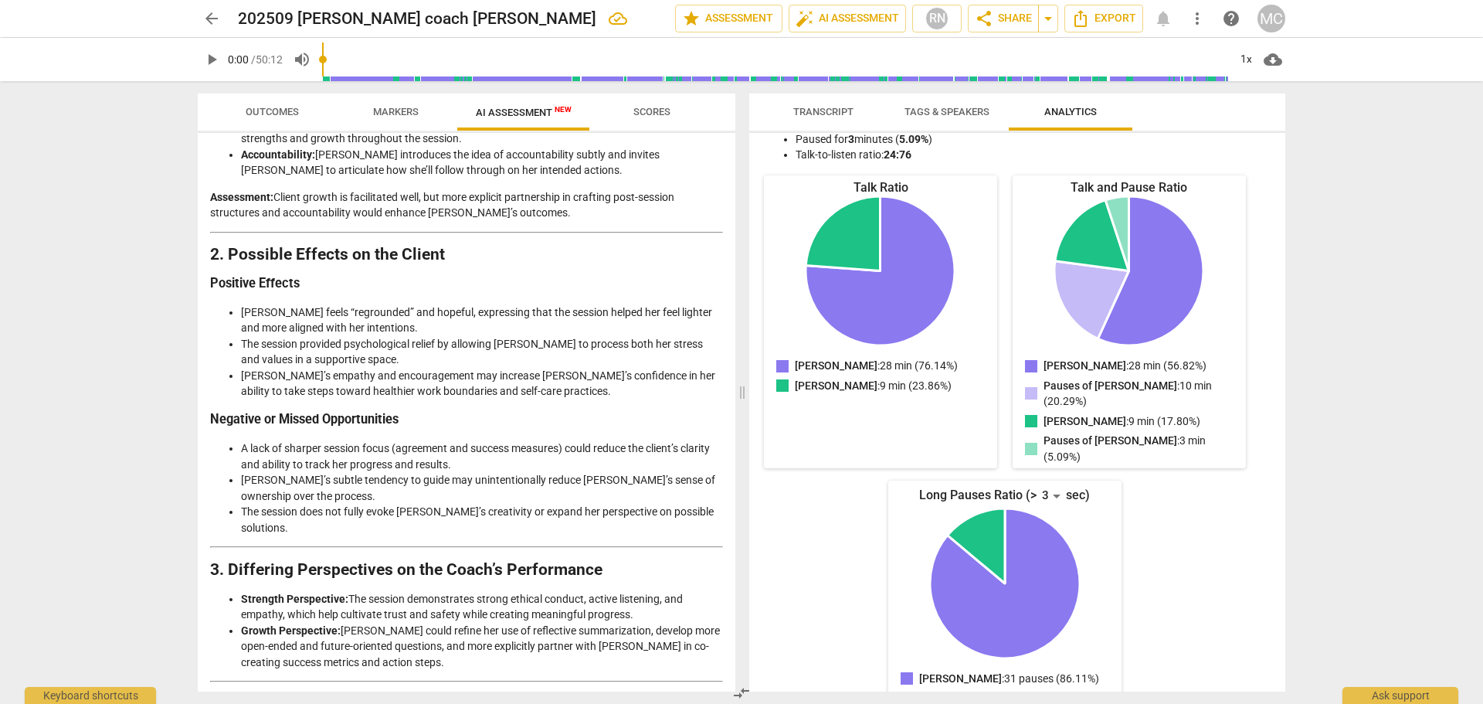
scroll to position [2136, 0]
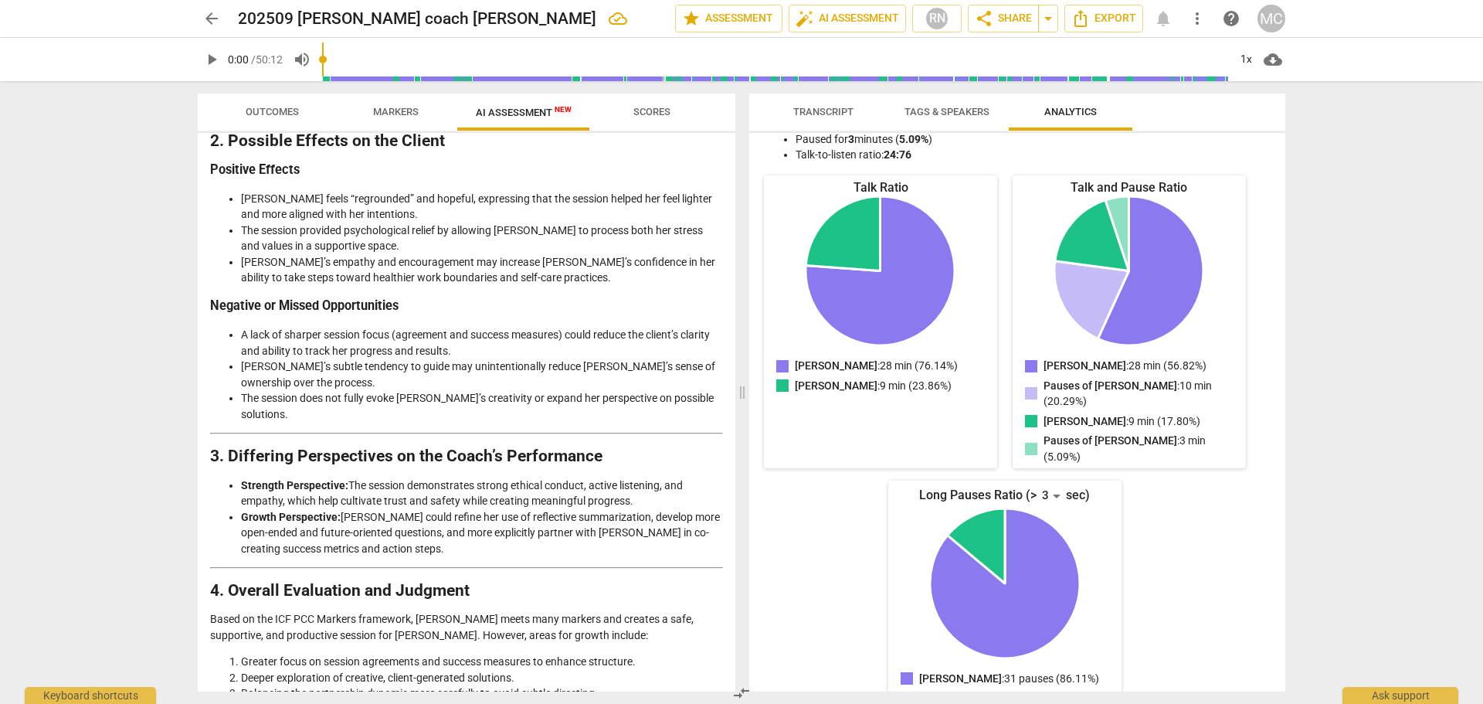
click at [834, 110] on span "Transcript" at bounding box center [823, 112] width 60 height 12
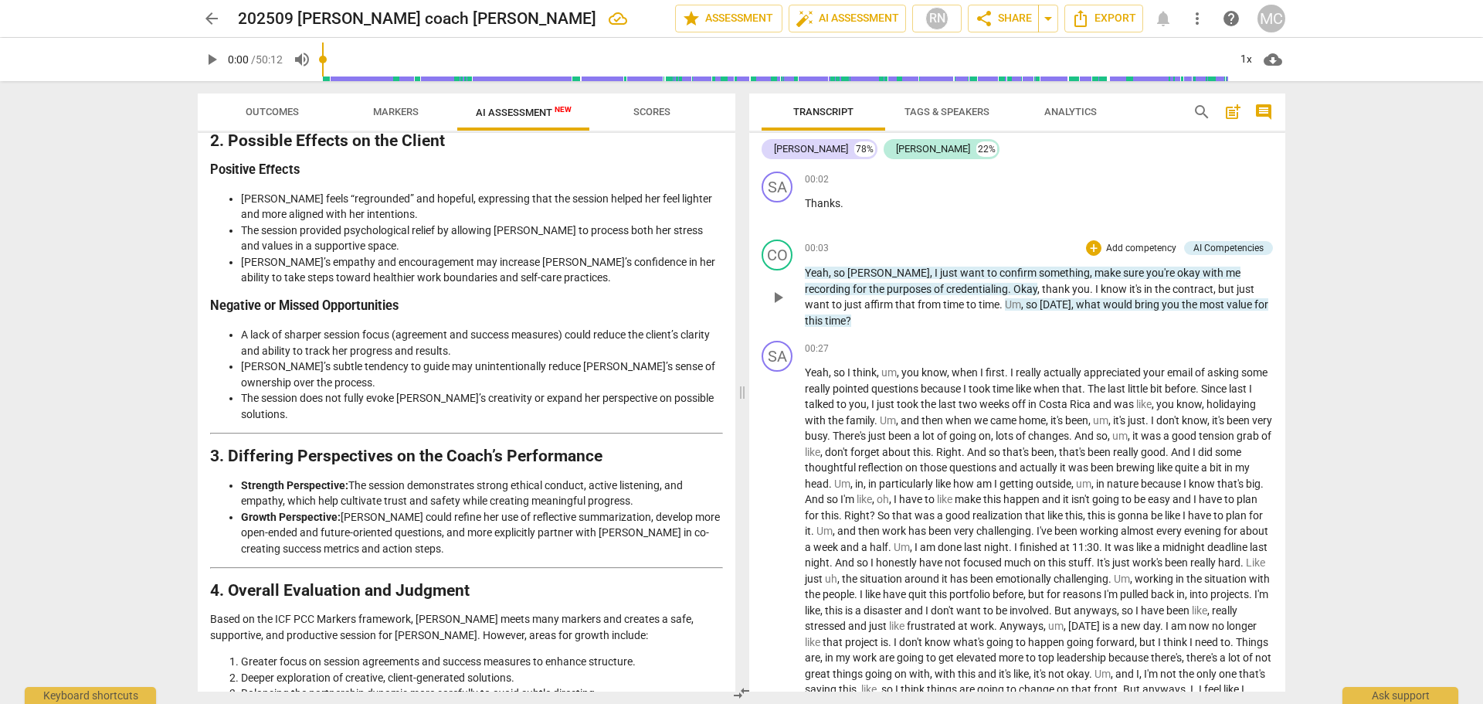
click at [995, 260] on div "00:03 + Add competency AI Competencies keyboard_arrow_right Yeah , so Sarah , I…" at bounding box center [1039, 283] width 468 height 89
click at [1039, 266] on span "something" at bounding box center [1064, 272] width 51 height 12
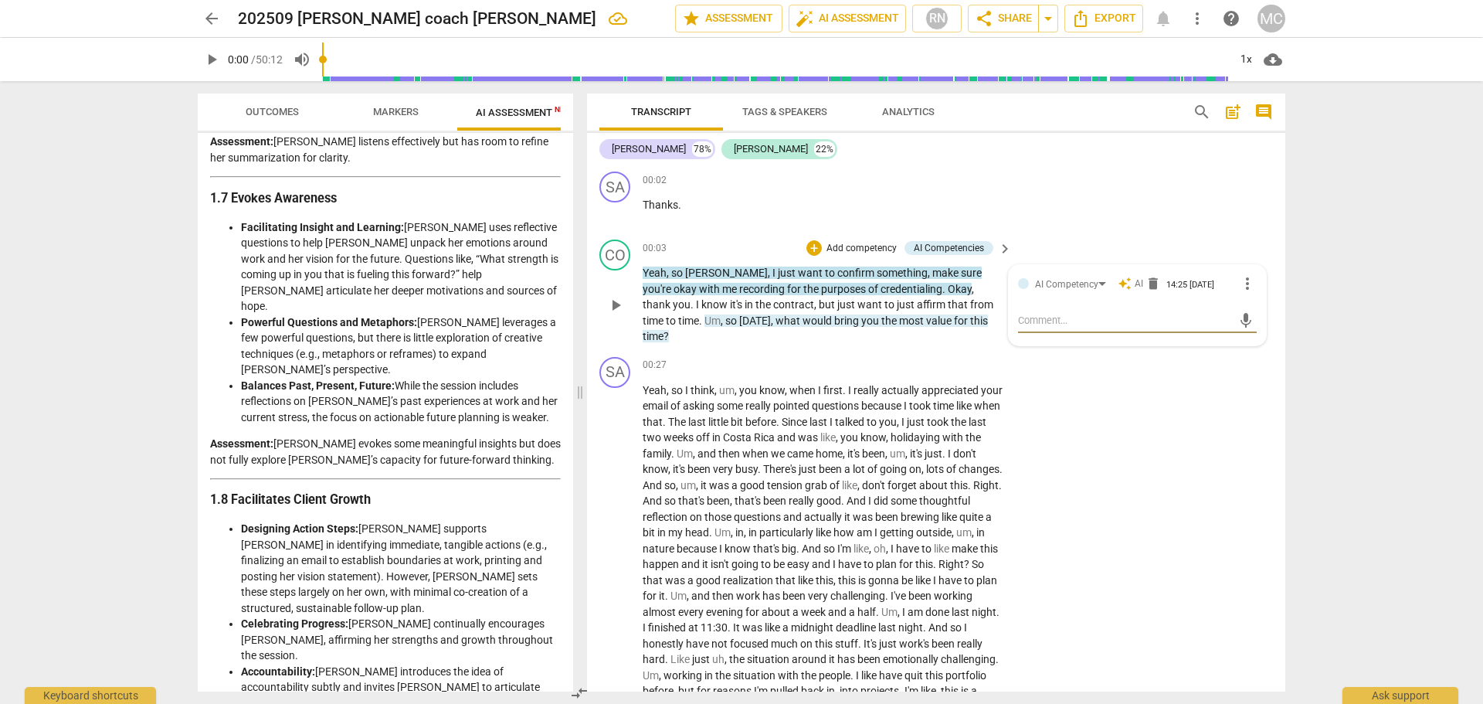
scroll to position [2735, 0]
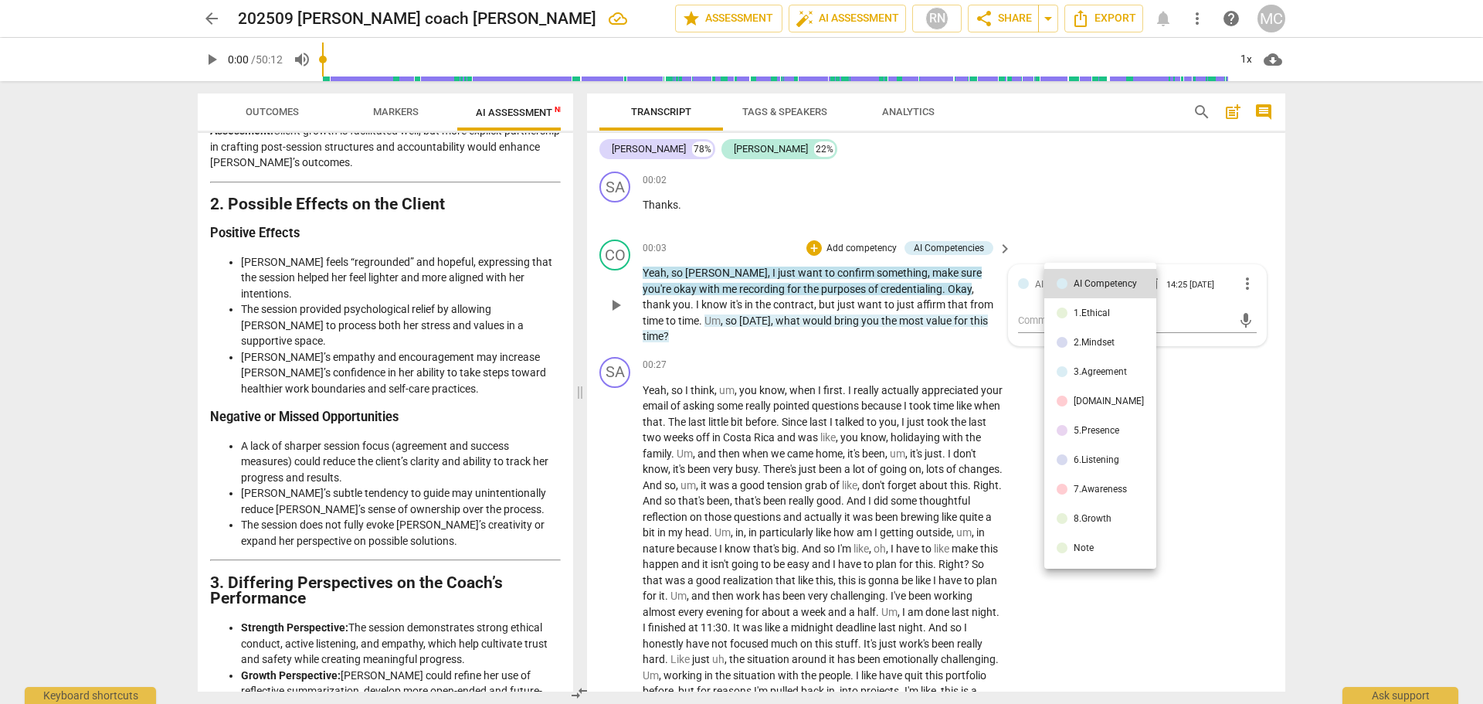
click at [1197, 192] on div at bounding box center [741, 352] width 1483 height 704
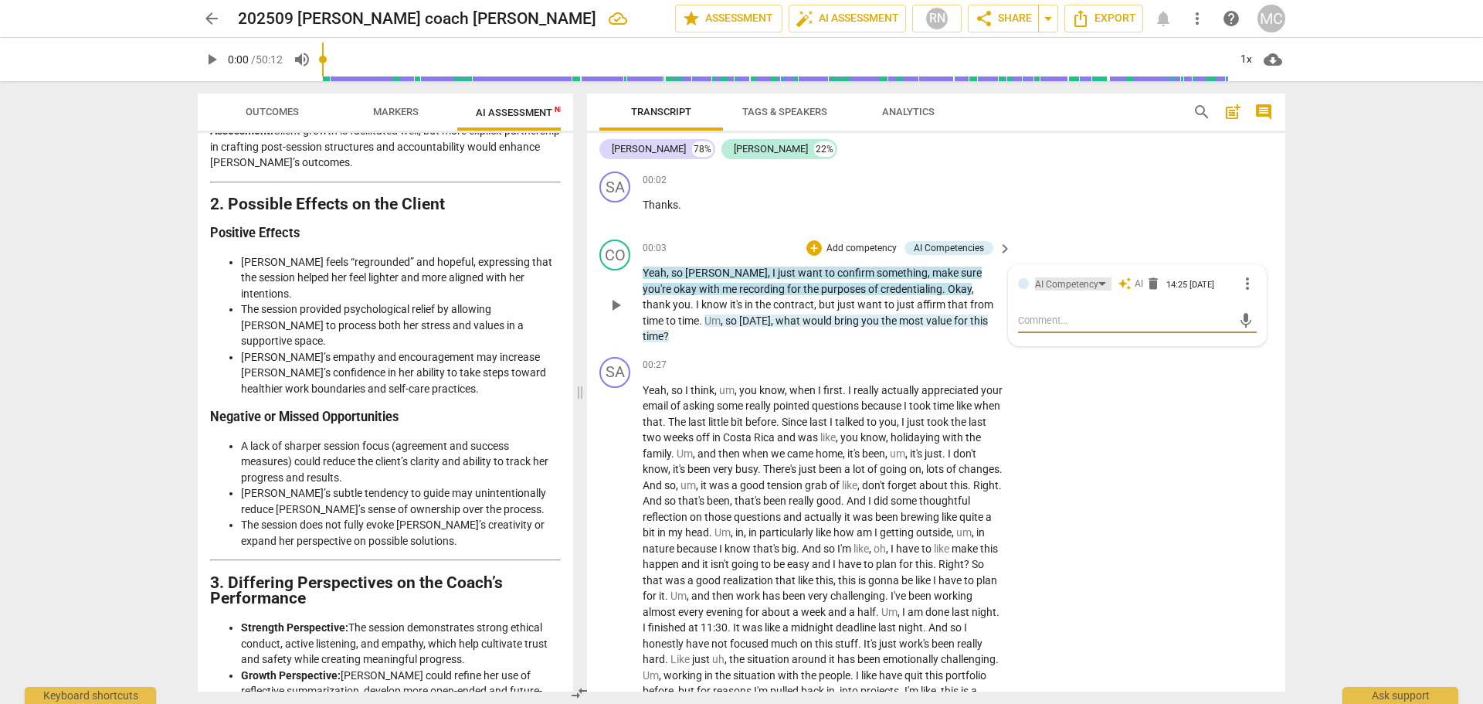
click at [1098, 282] on div "AI Competency" at bounding box center [1073, 283] width 76 height 13
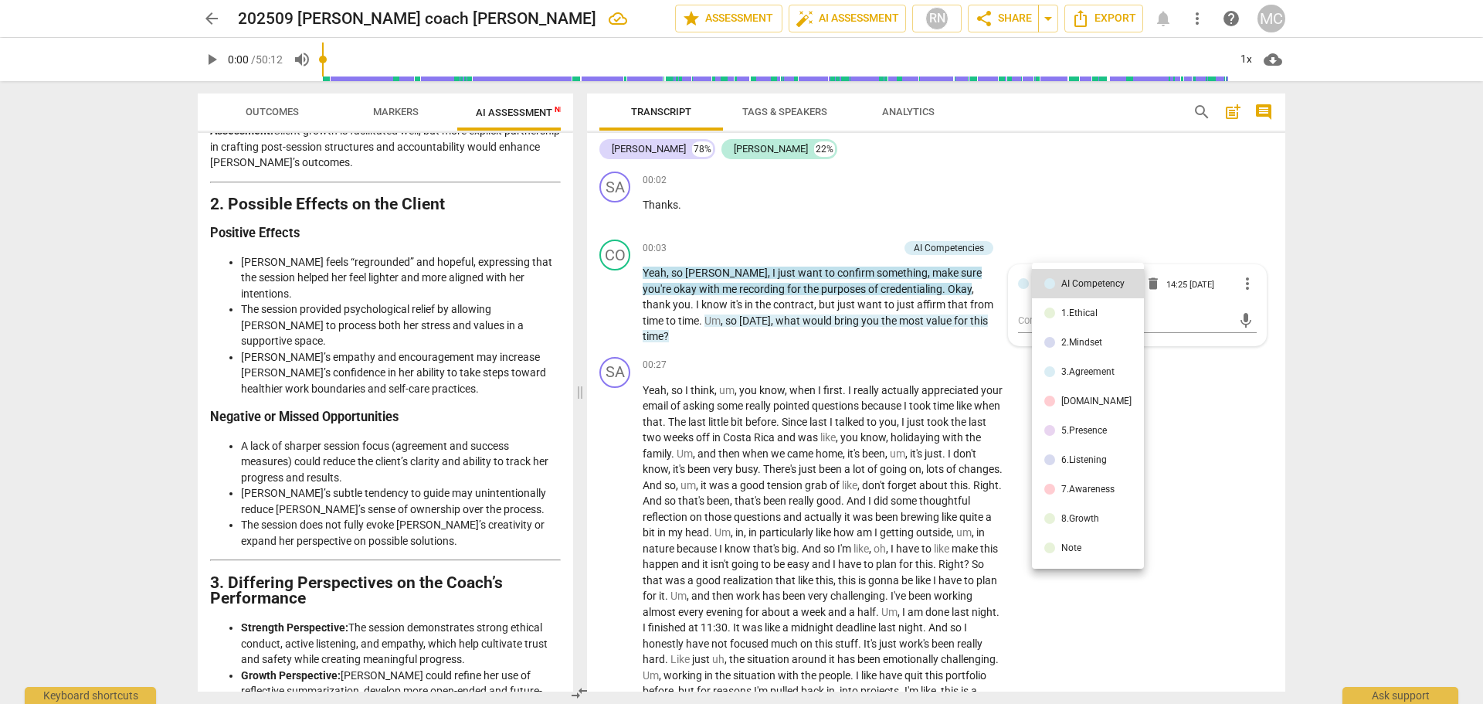
click at [1147, 189] on div at bounding box center [741, 352] width 1483 height 704
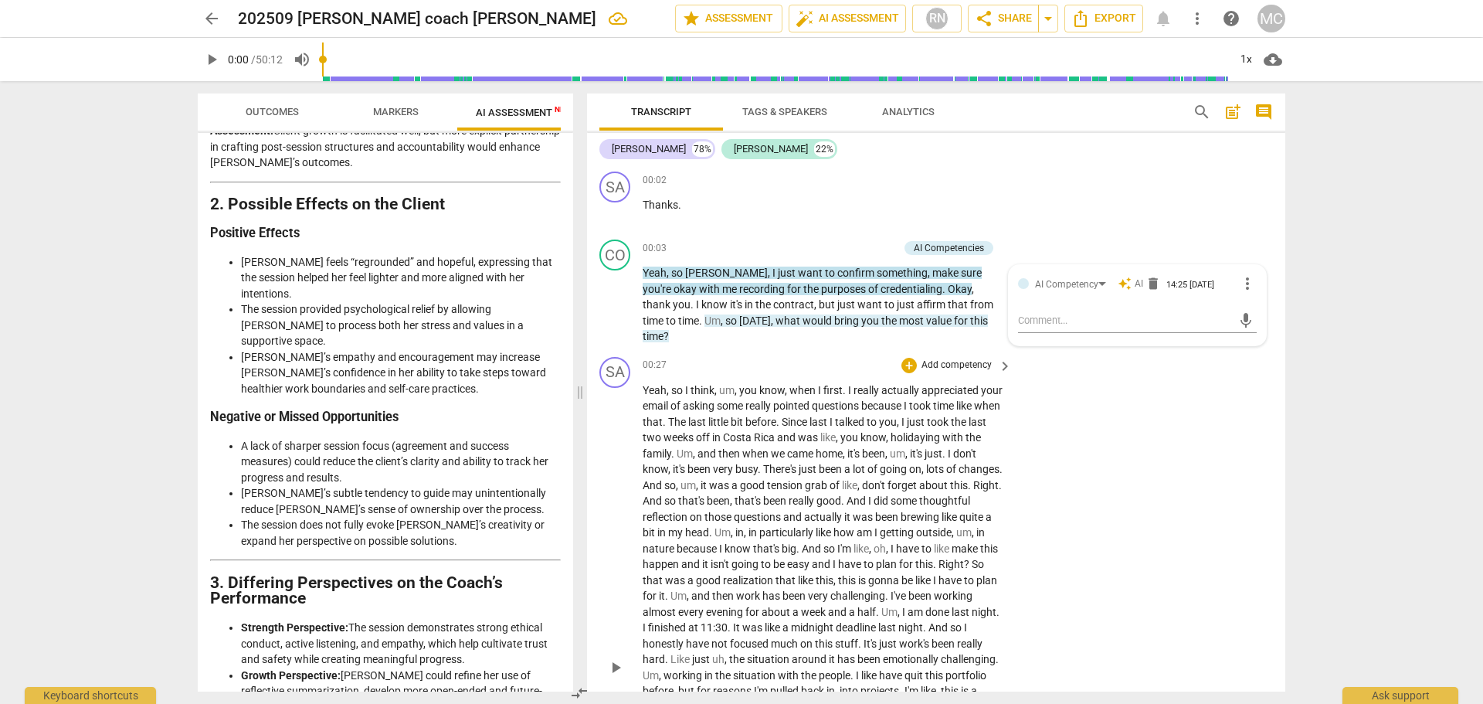
click at [1175, 493] on div "SA play_arrow pause 00:27 + Add competency keyboard_arrow_right Yeah , so I thi…" at bounding box center [936, 655] width 698 height 608
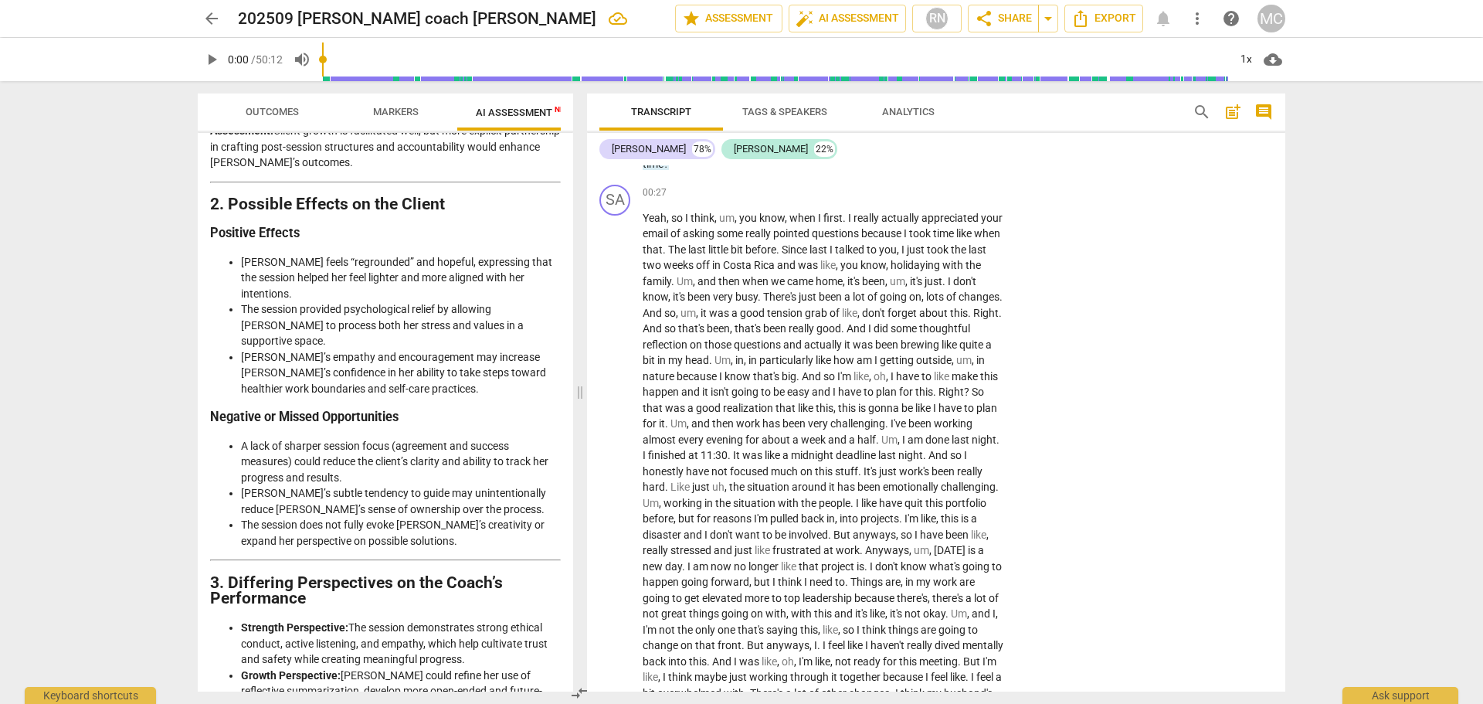
scroll to position [0, 0]
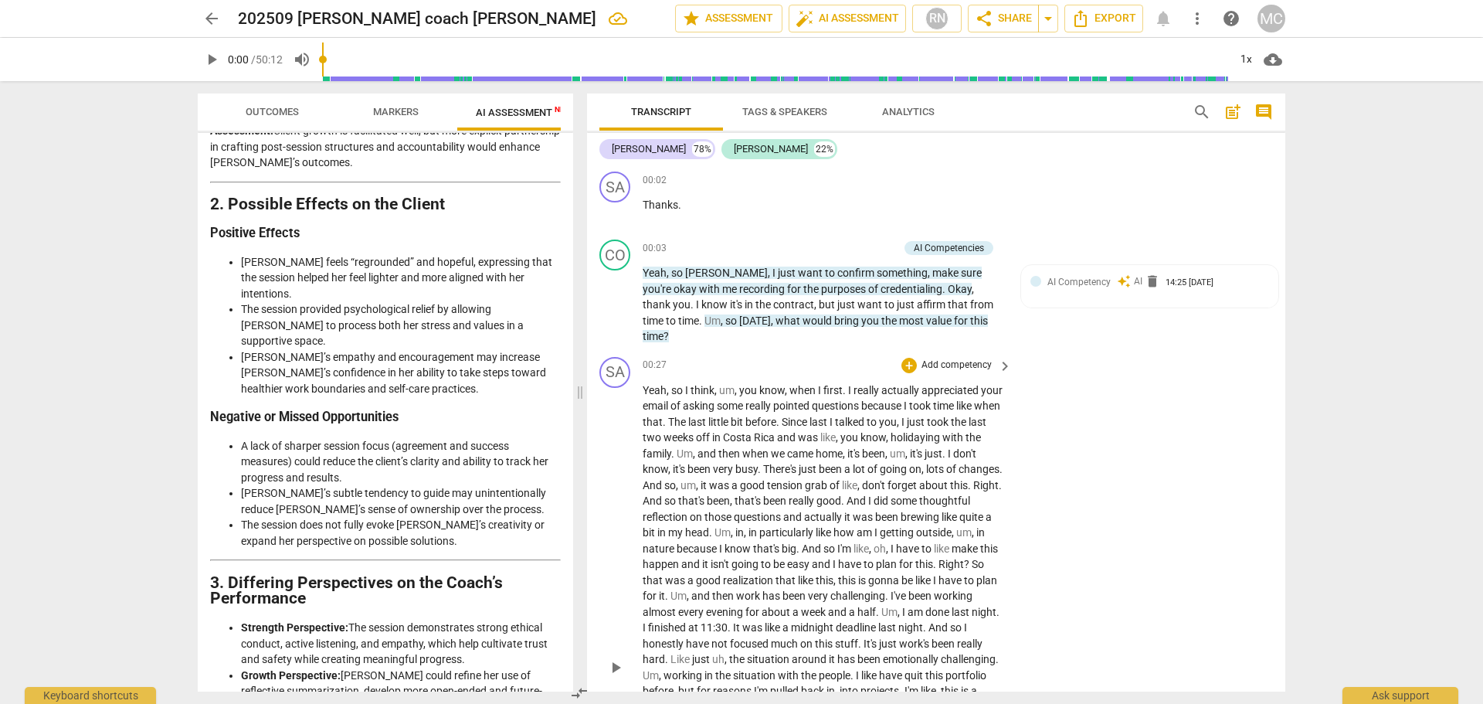
click at [1128, 477] on div "SA play_arrow pause 00:27 + Add competency keyboard_arrow_right Yeah , so I thi…" at bounding box center [936, 655] width 698 height 608
click at [1167, 207] on div "SA play_arrow pause 00:02 + Add competency keyboard_arrow_right Thanks ." at bounding box center [936, 199] width 698 height 68
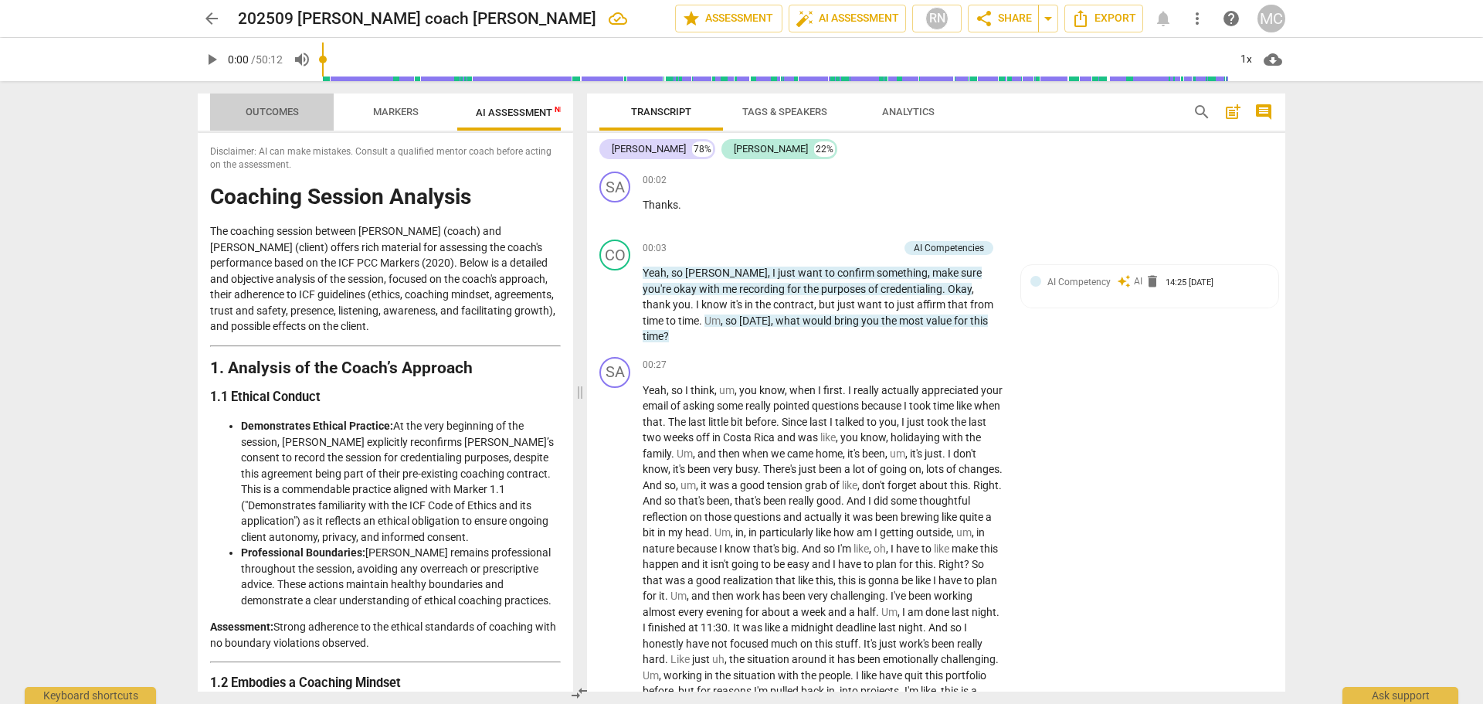
click at [293, 107] on span "Outcomes" at bounding box center [272, 112] width 53 height 12
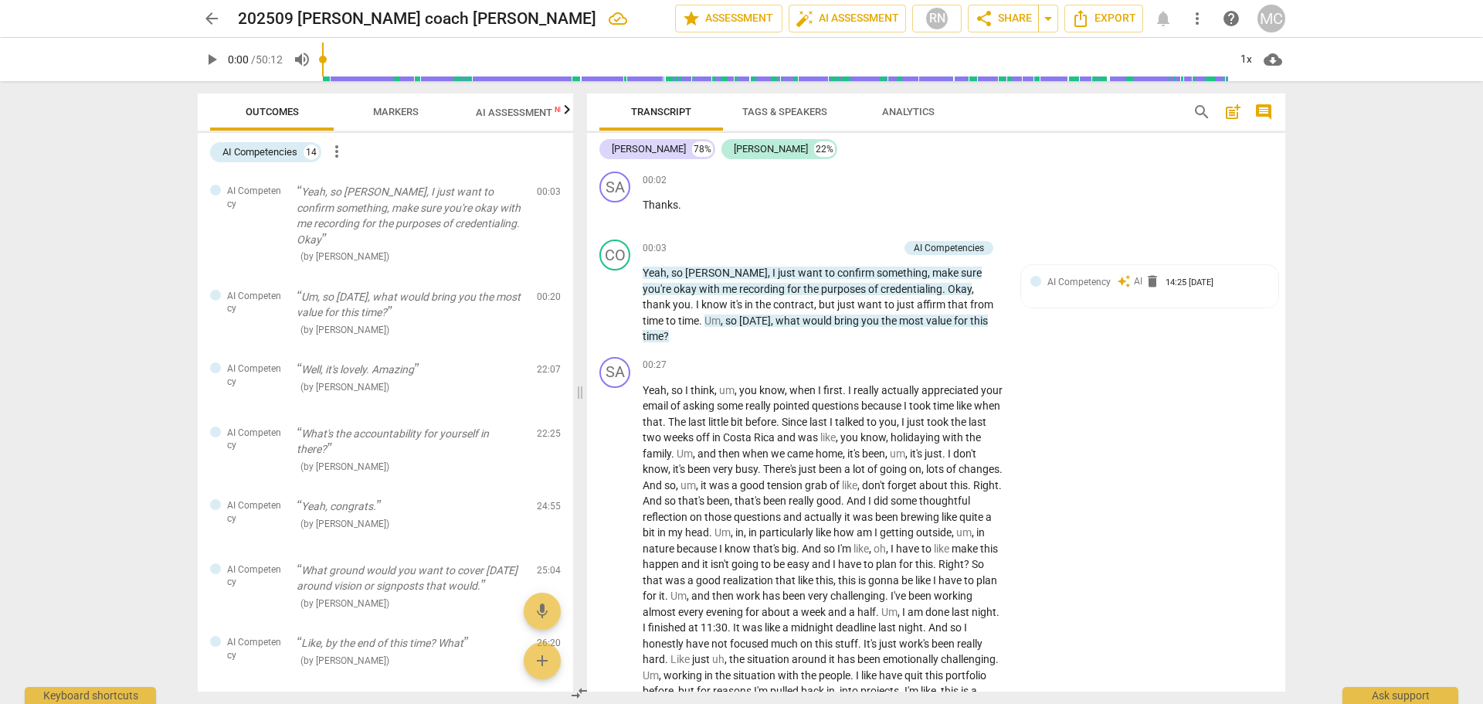
click at [397, 117] on span "Markers" at bounding box center [396, 112] width 46 height 12
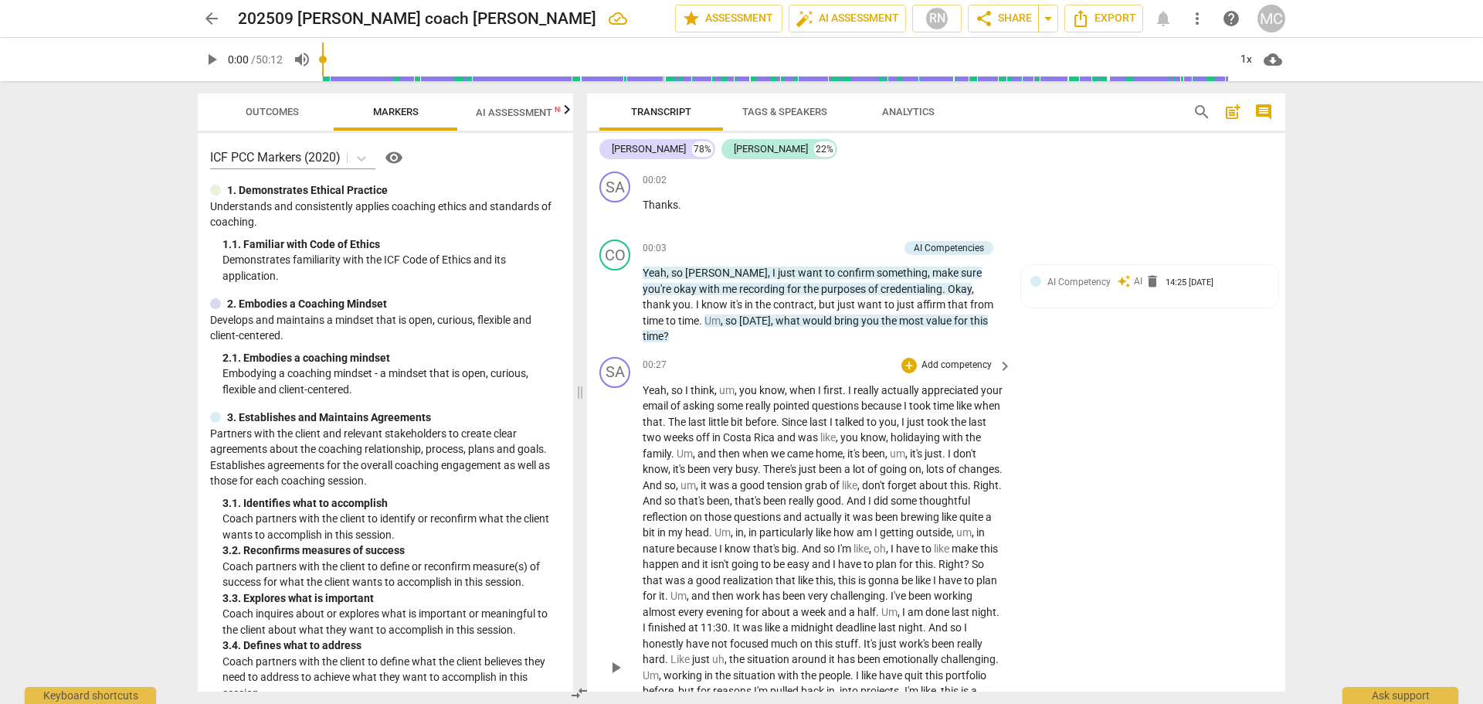
click at [713, 463] on span "been" at bounding box center [699, 469] width 25 height 12
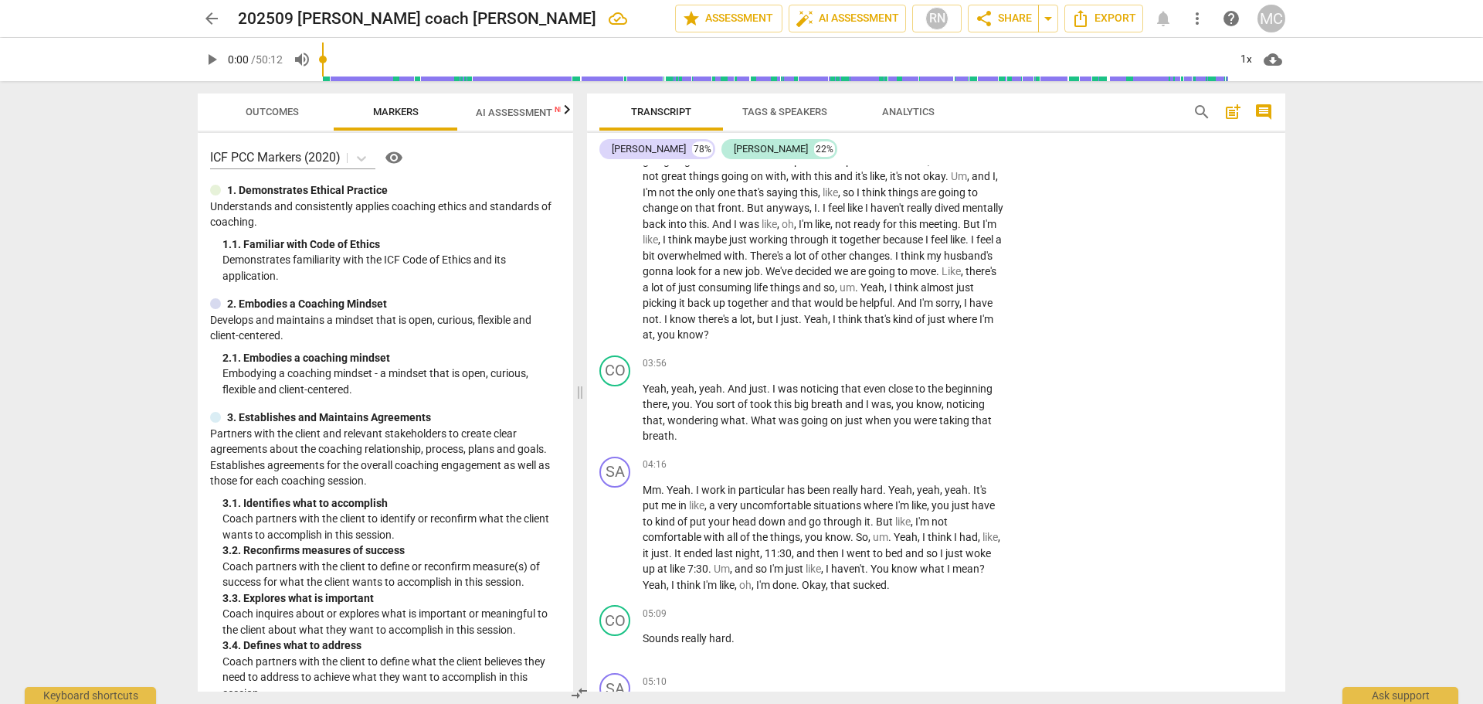
scroll to position [618, 0]
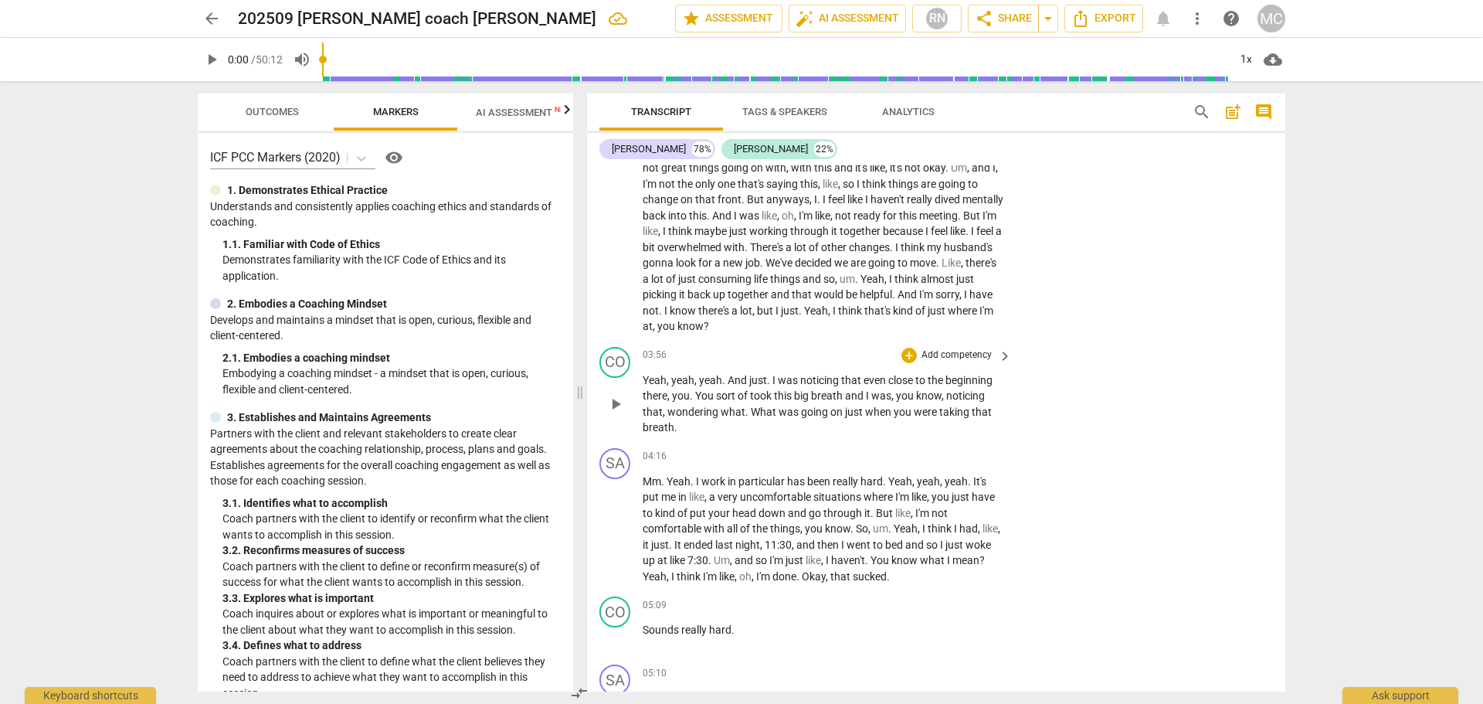
click at [823, 395] on span "breath" at bounding box center [828, 395] width 34 height 12
drag, startPoint x: 721, startPoint y: 390, endPoint x: 847, endPoint y: 398, distance: 125.4
click at [847, 398] on p "Yeah , yeah , yeah . And just . I was noticing that even close to the beginning…" at bounding box center [823, 403] width 361 height 63
click at [1263, 257] on div "SA play_arrow pause 00:27 + Add competency keyboard_arrow_right Yeah , so I thi…" at bounding box center [936, 37] width 698 height 608
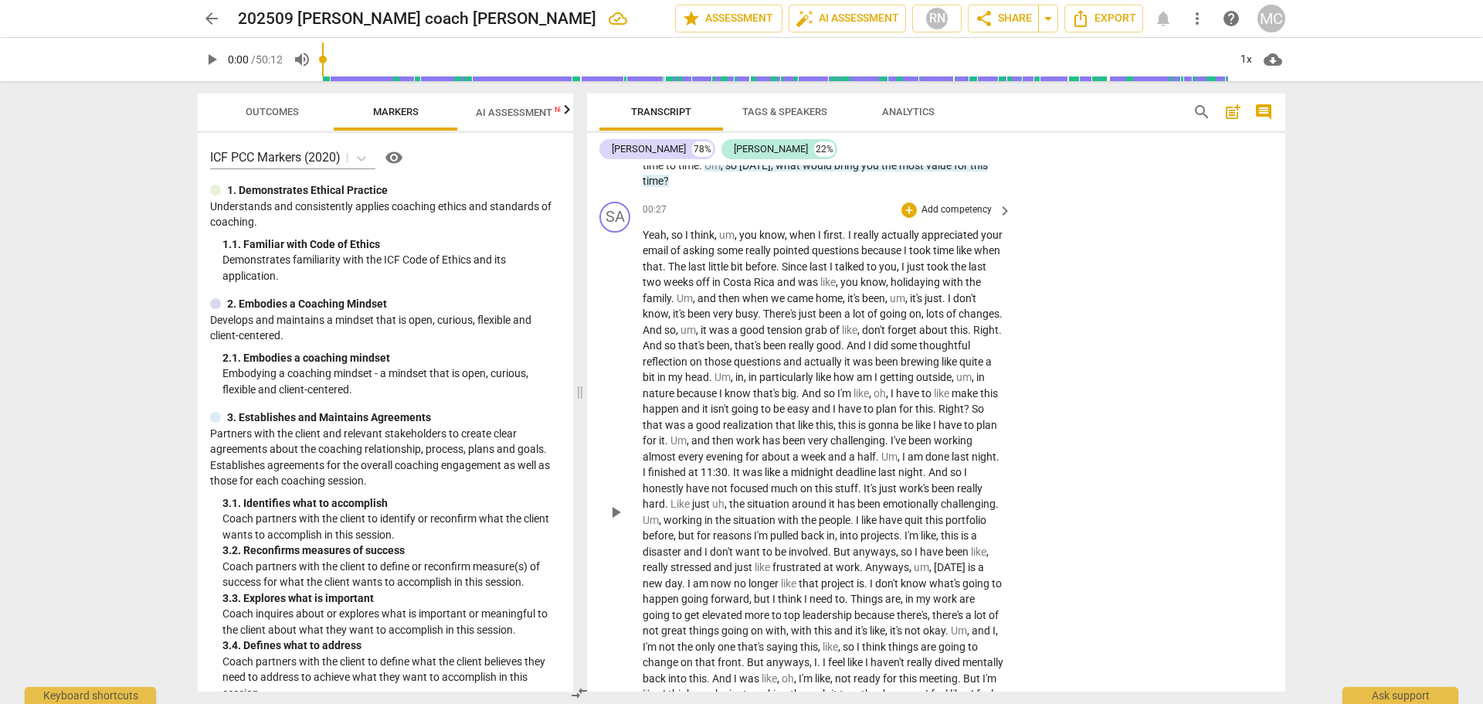
scroll to position [0, 0]
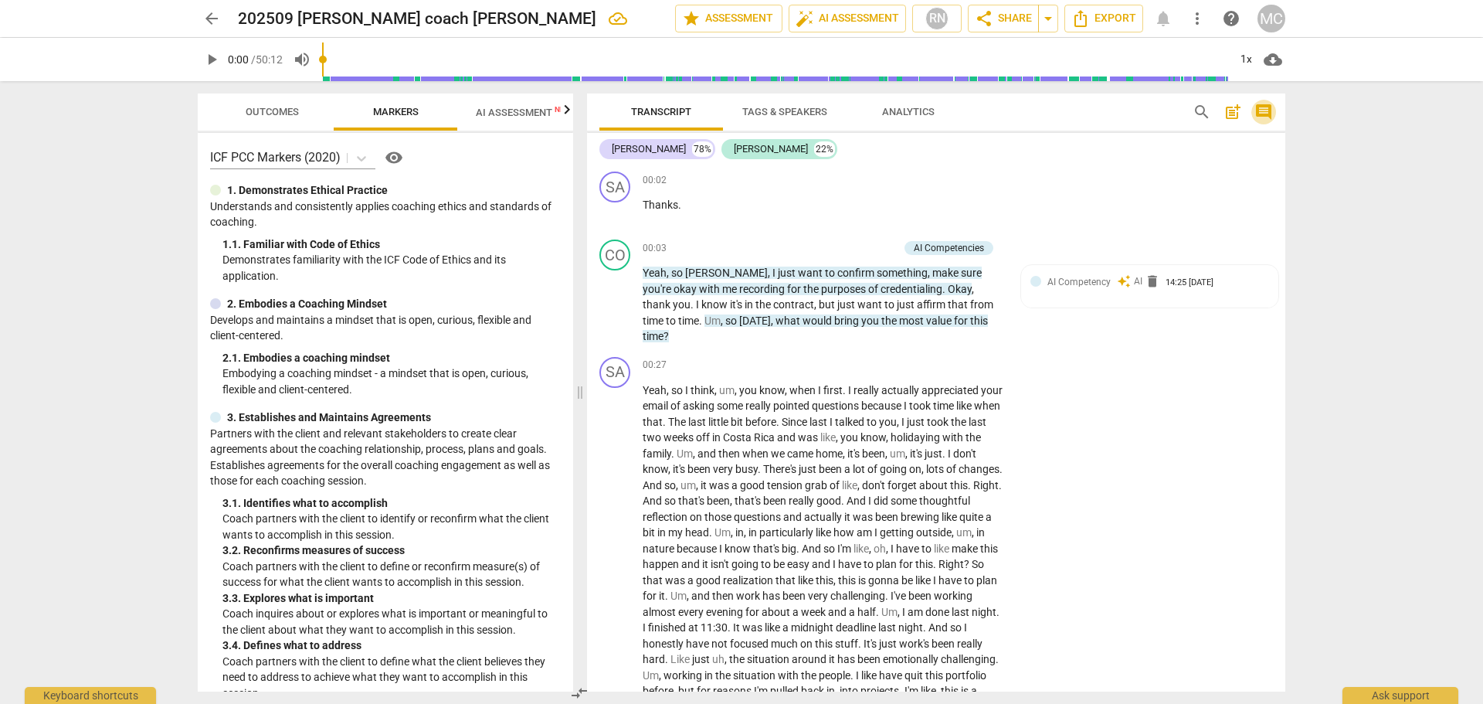
click at [1264, 116] on span "comment" at bounding box center [1263, 112] width 19 height 19
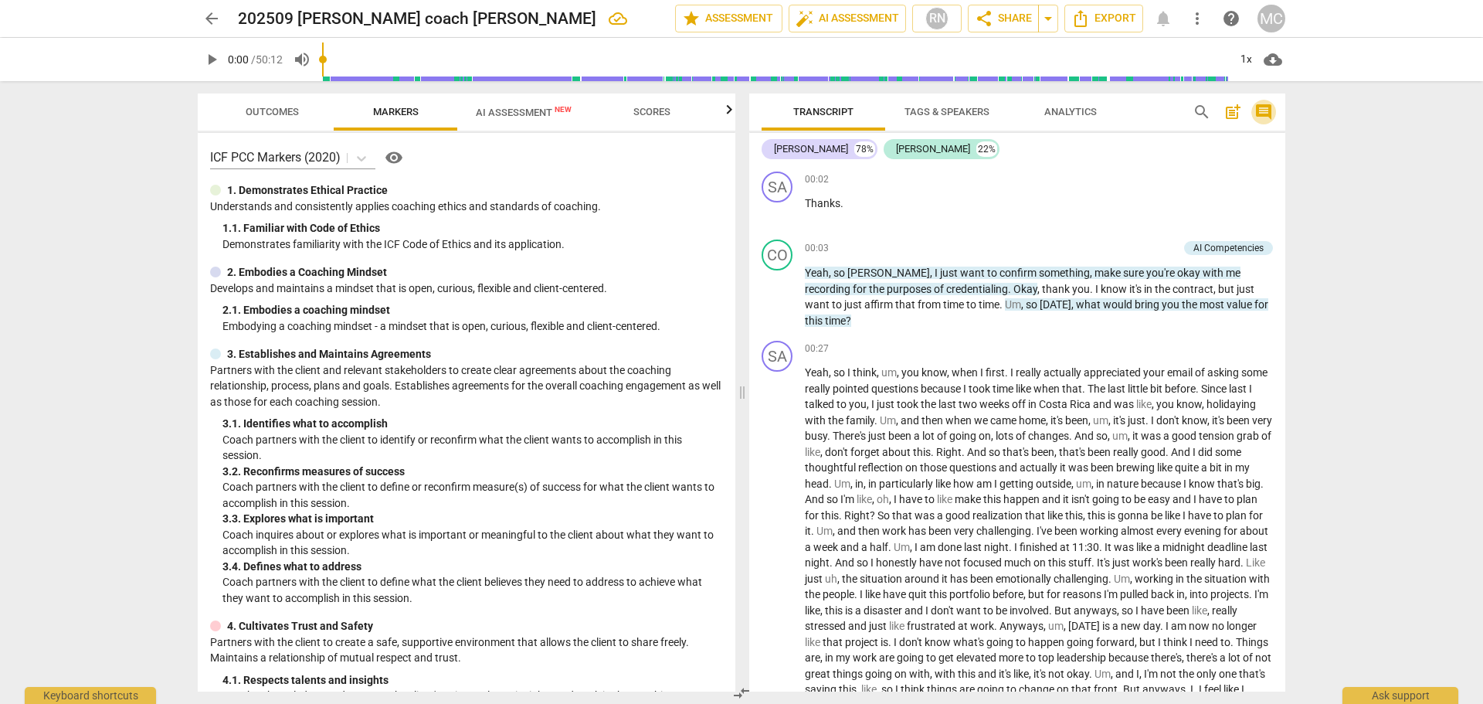
click at [1264, 116] on span "comment" at bounding box center [1263, 112] width 19 height 19
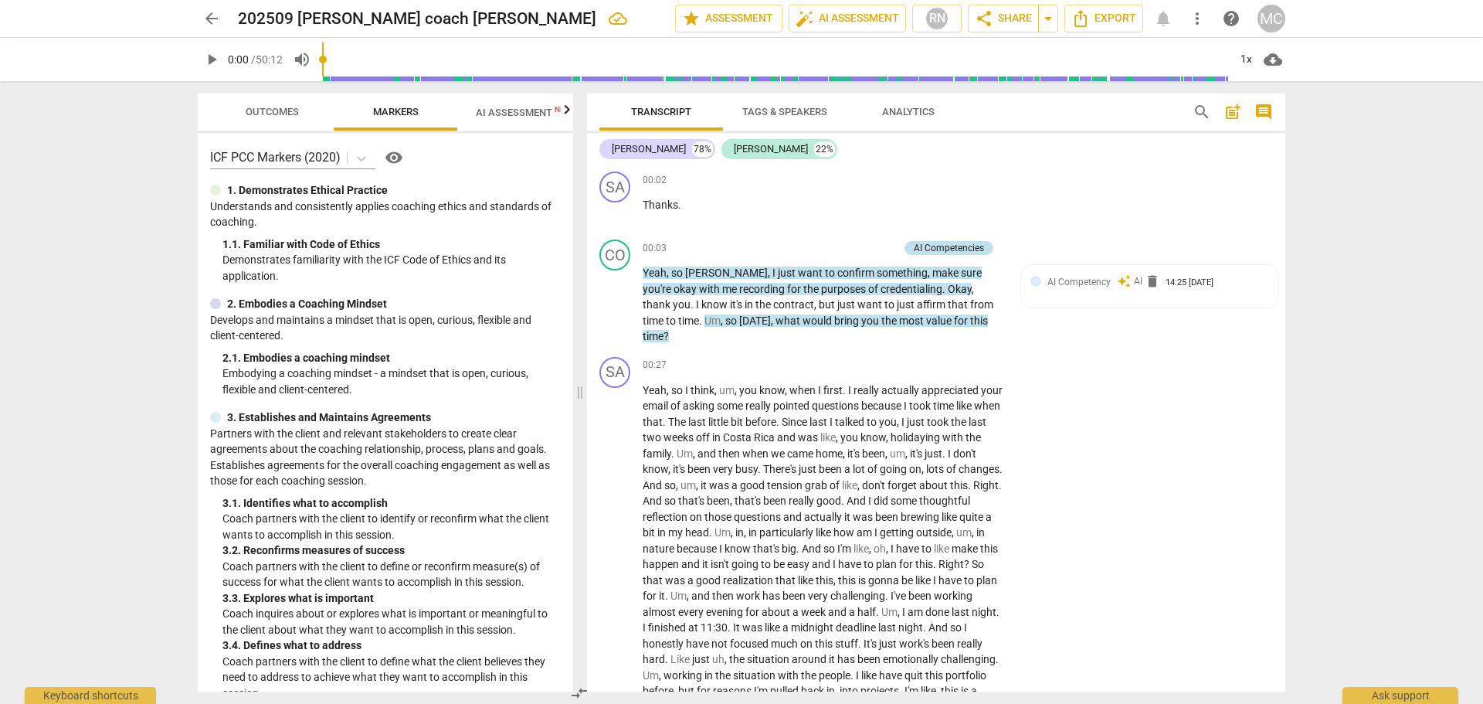
click at [938, 243] on div "AI Competencies" at bounding box center [949, 248] width 70 height 14
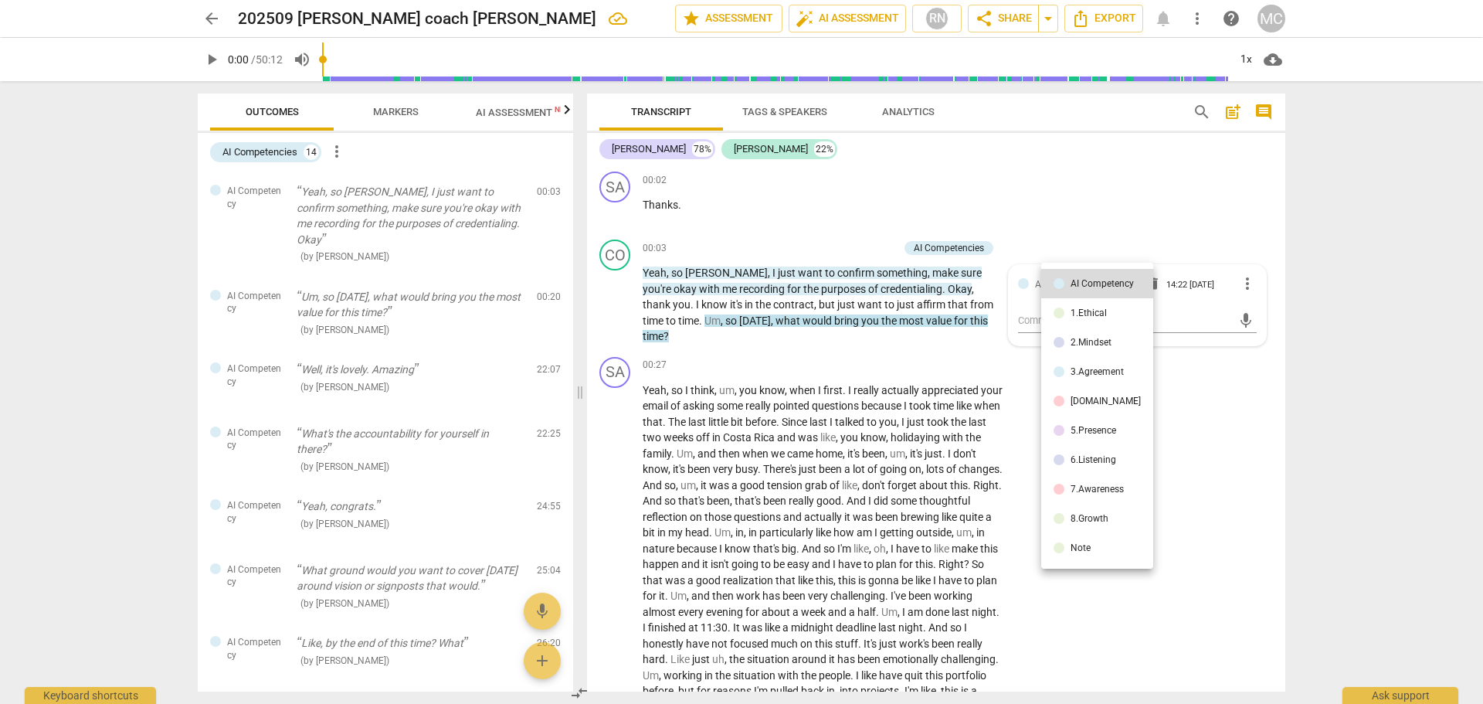
click at [909, 272] on div at bounding box center [741, 352] width 1483 height 704
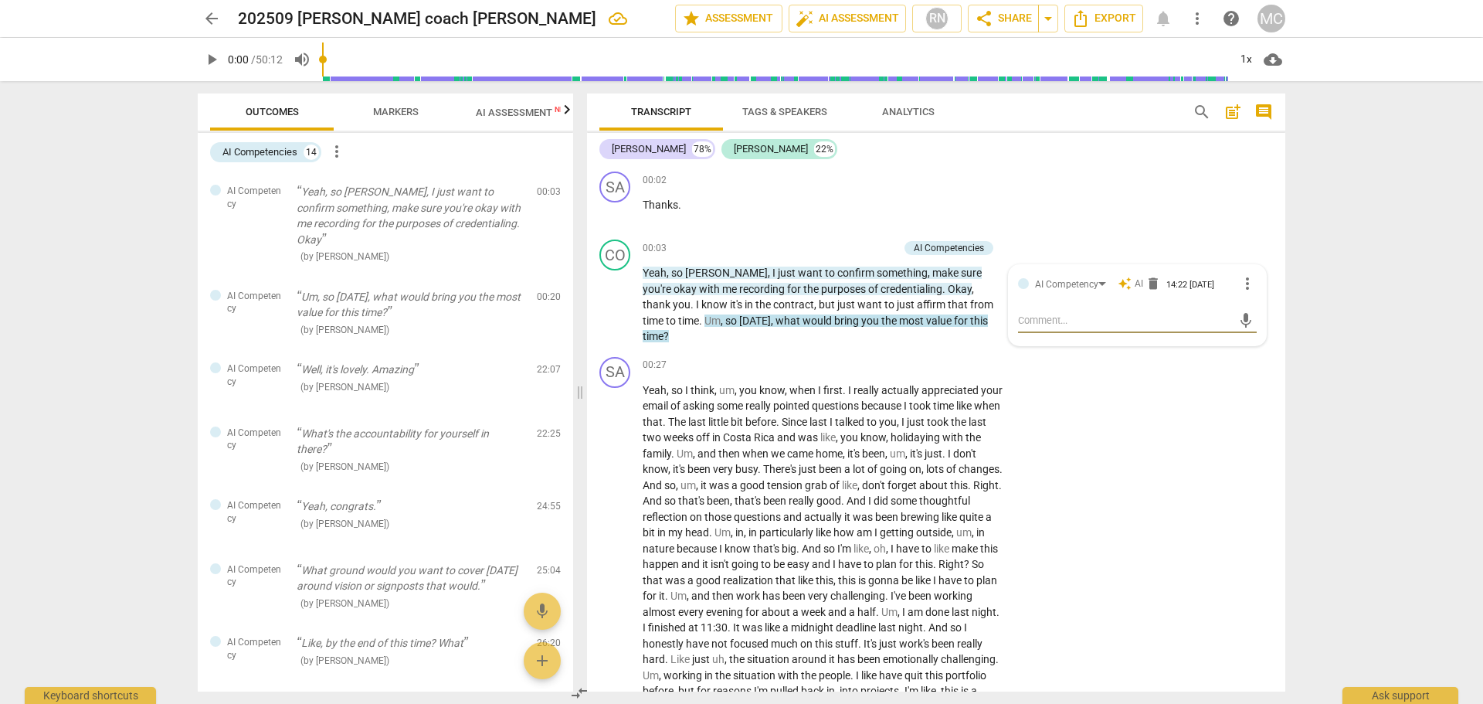
click at [961, 273] on span "sure" at bounding box center [971, 272] width 21 height 12
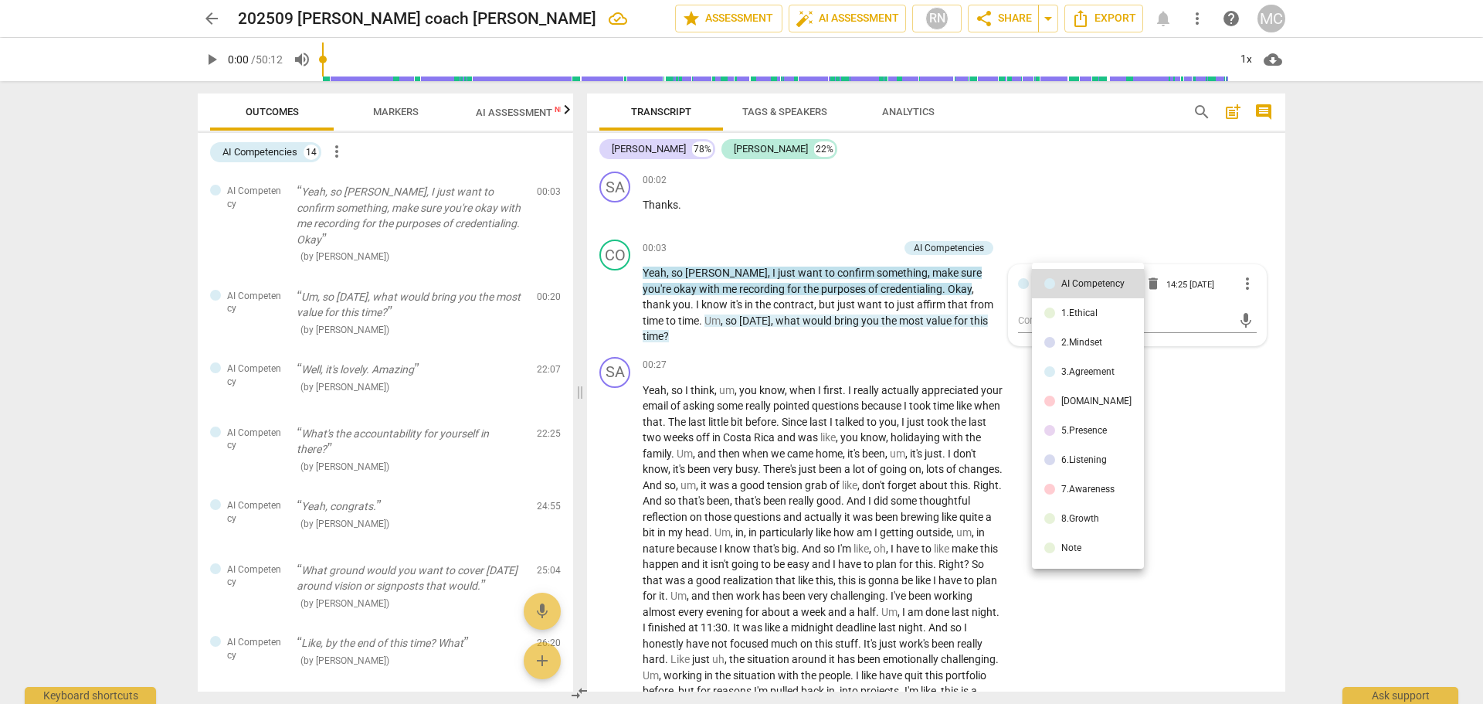
click at [1087, 319] on li "1.Ethical" at bounding box center [1088, 312] width 112 height 29
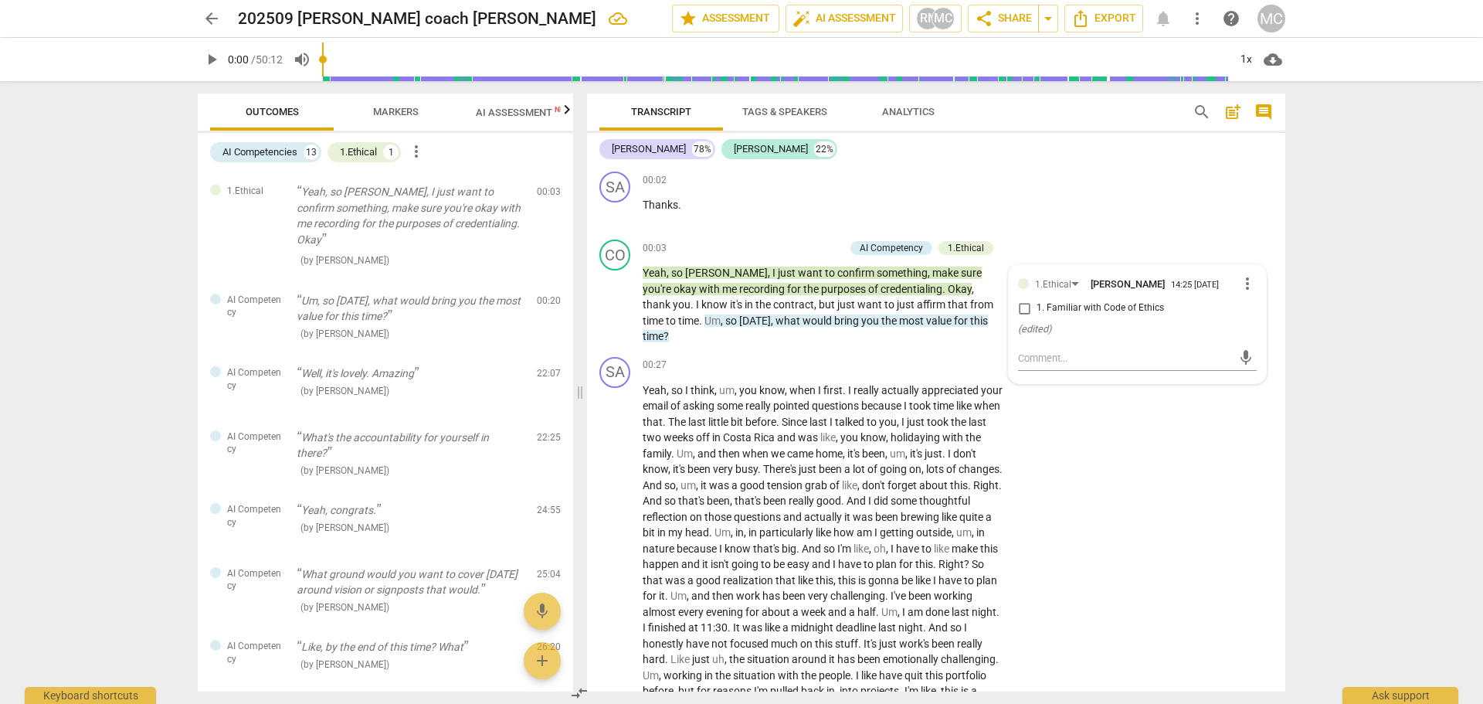
click at [899, 317] on span "most" at bounding box center [912, 320] width 27 height 12
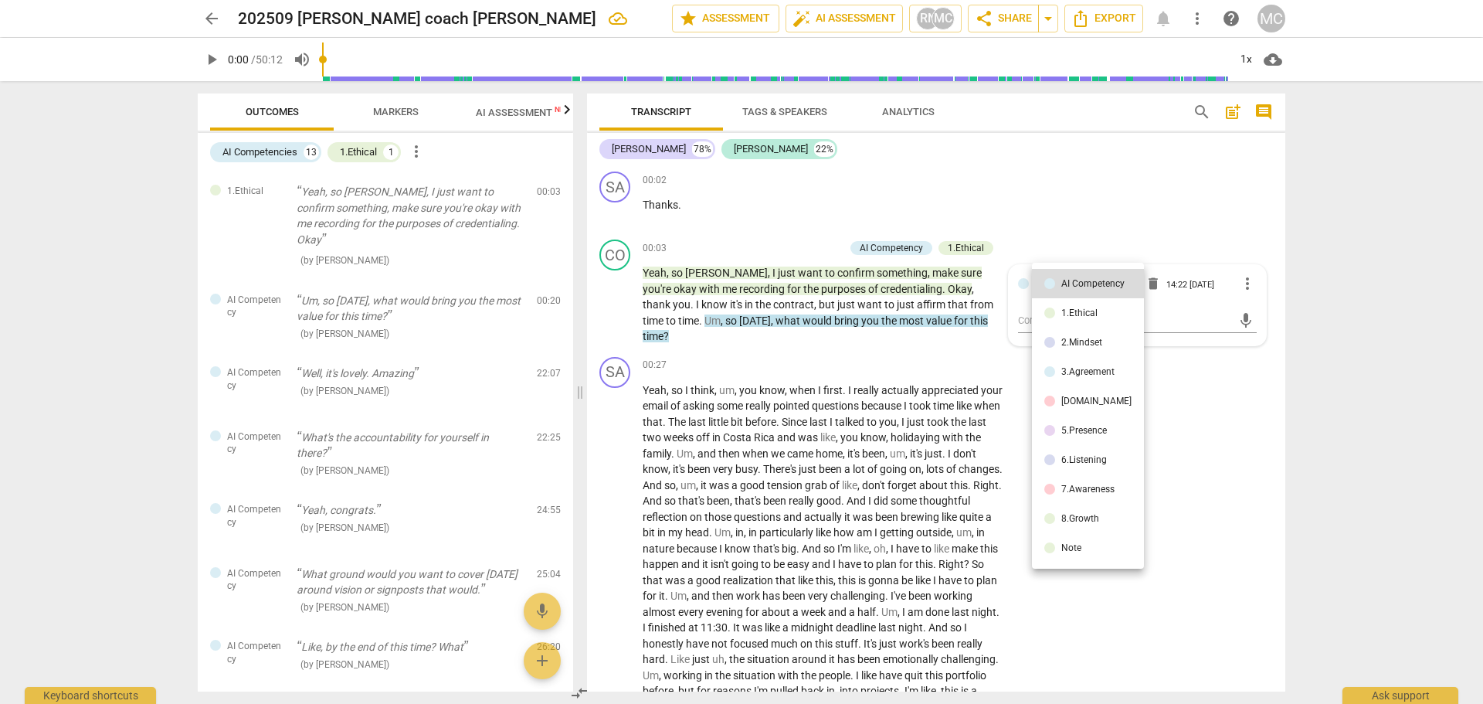
click at [1109, 365] on li "3.Agreement" at bounding box center [1088, 371] width 112 height 29
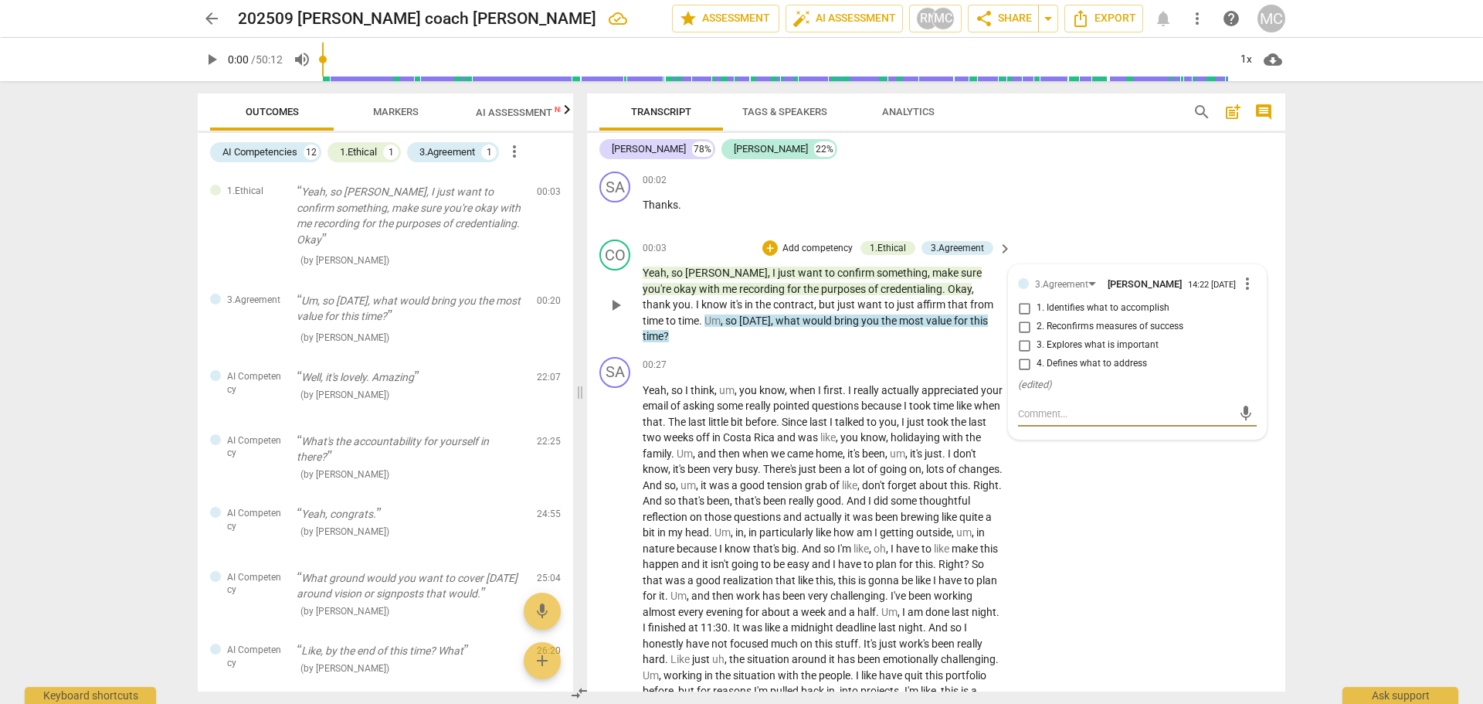
click at [1016, 314] on input "1. Identifies what to accomplish" at bounding box center [1024, 308] width 25 height 19
checkbox input "true"
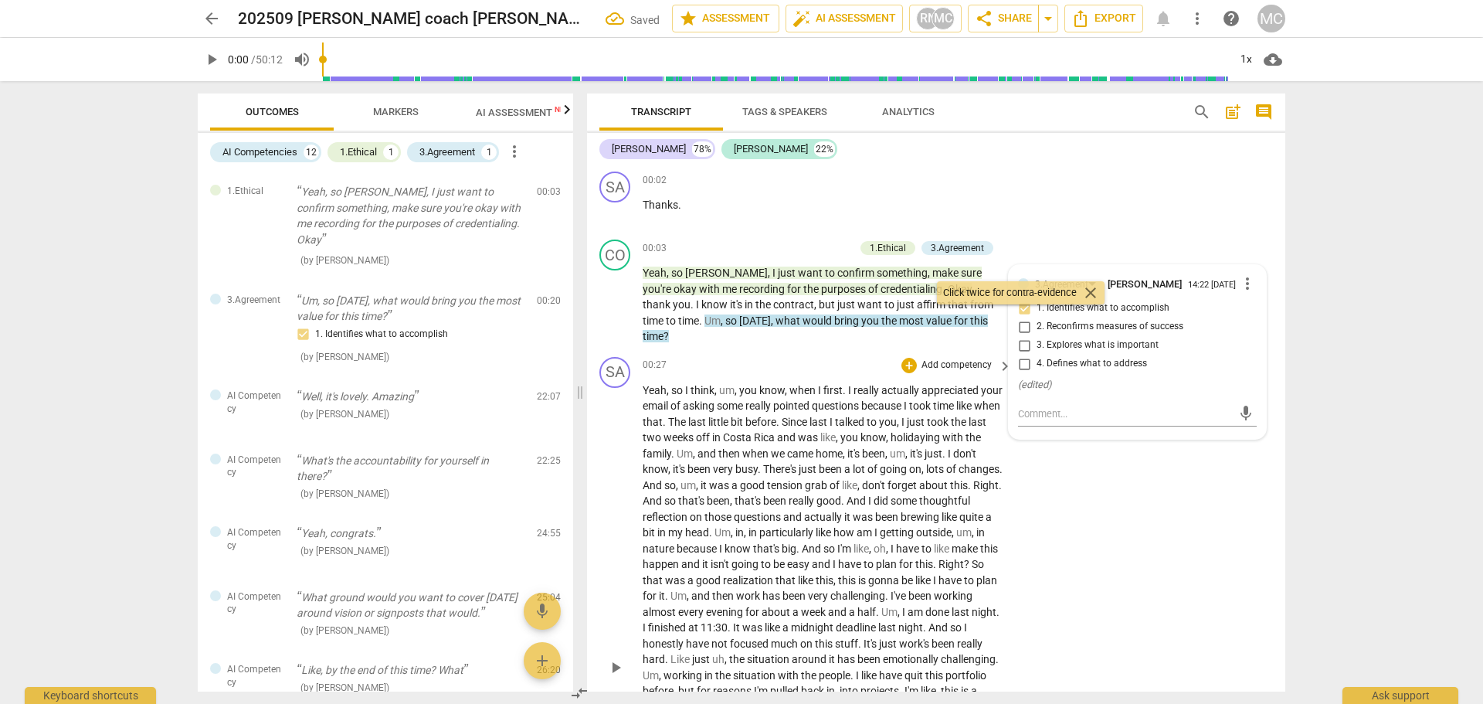
click at [1081, 524] on div "SA play_arrow pause 00:27 + Add competency keyboard_arrow_right Yeah , so I thi…" at bounding box center [936, 655] width 698 height 608
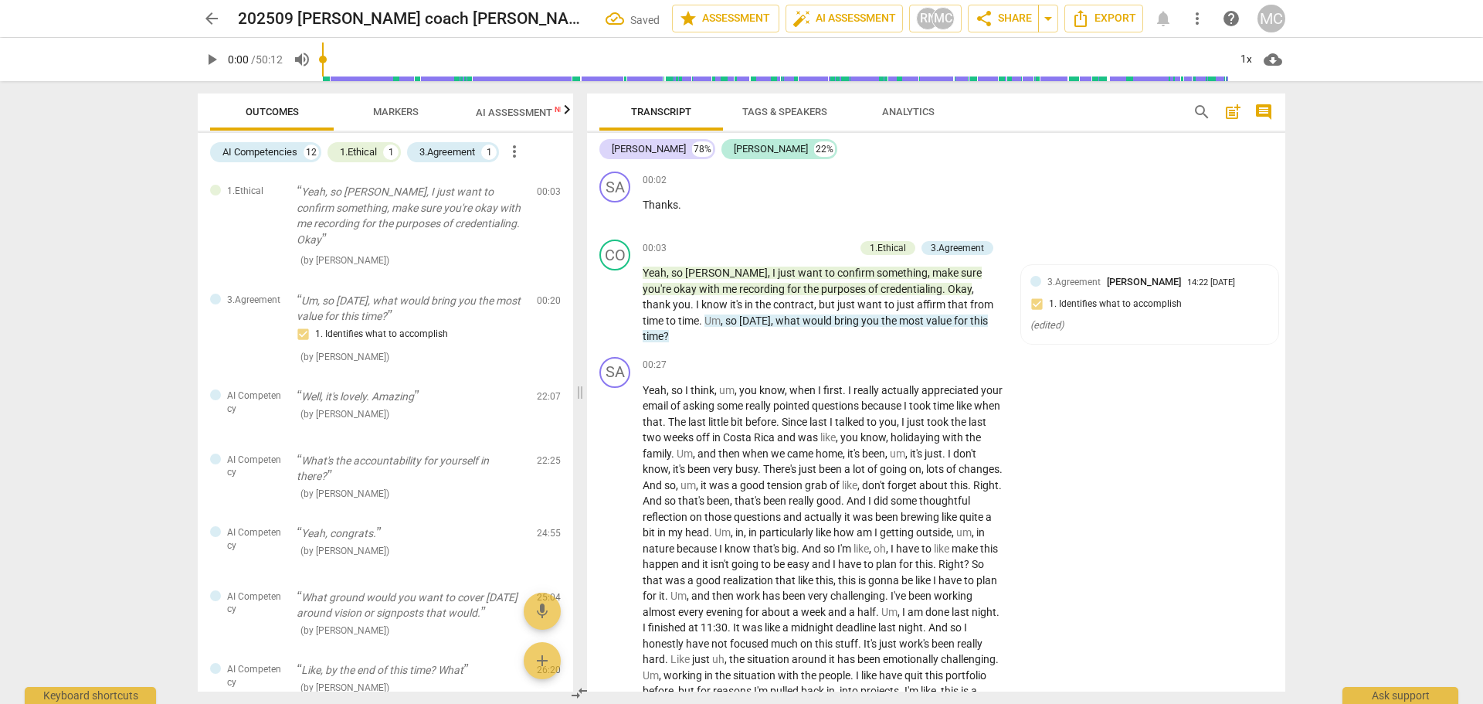
click at [899, 320] on span "most" at bounding box center [912, 320] width 27 height 12
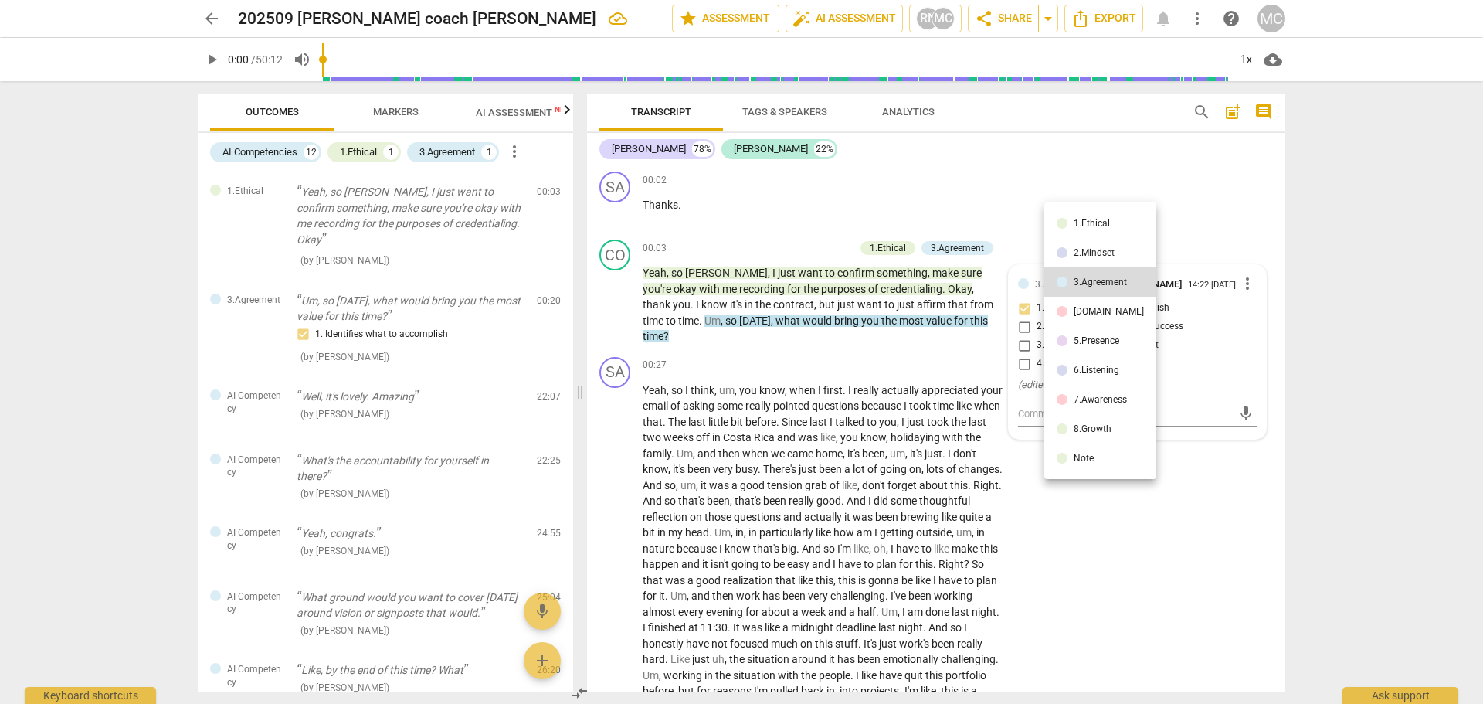
click at [1101, 545] on div at bounding box center [741, 352] width 1483 height 704
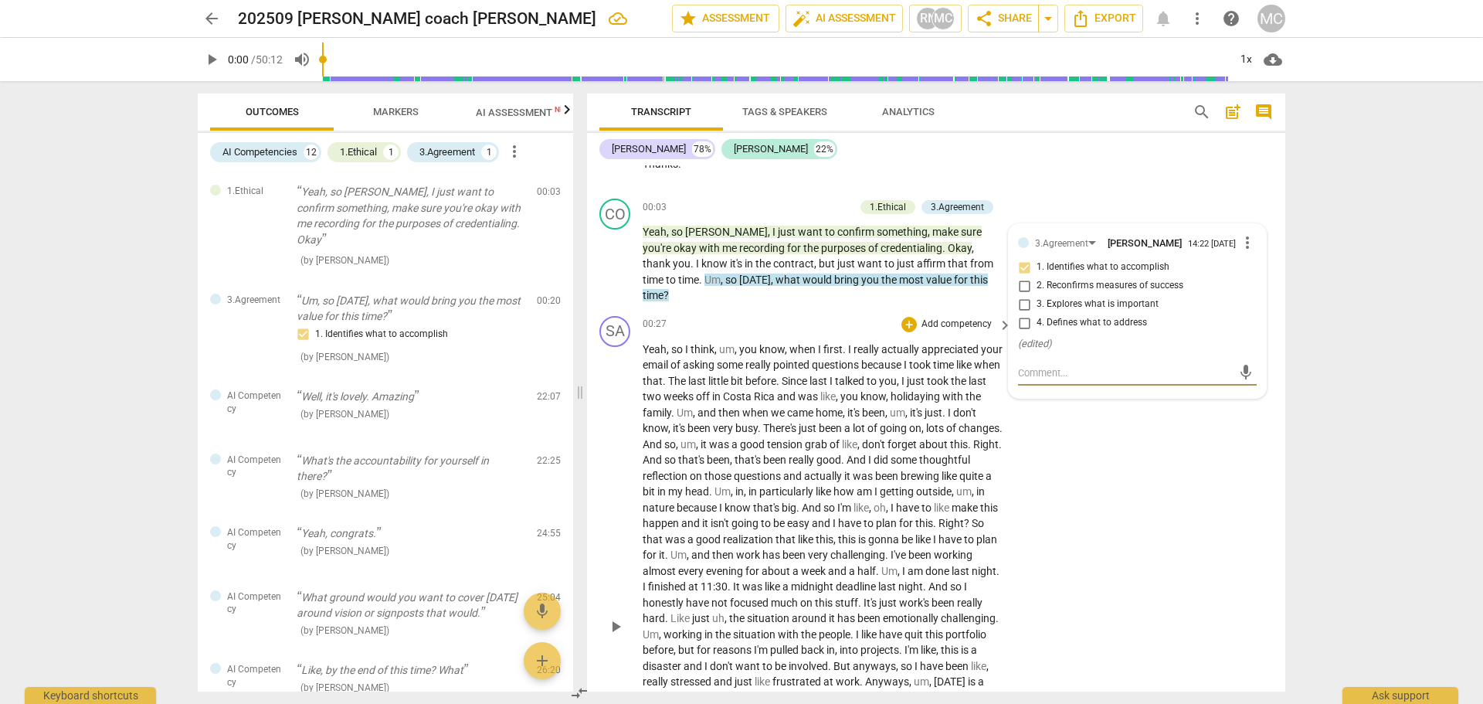
scroll to position [77, 0]
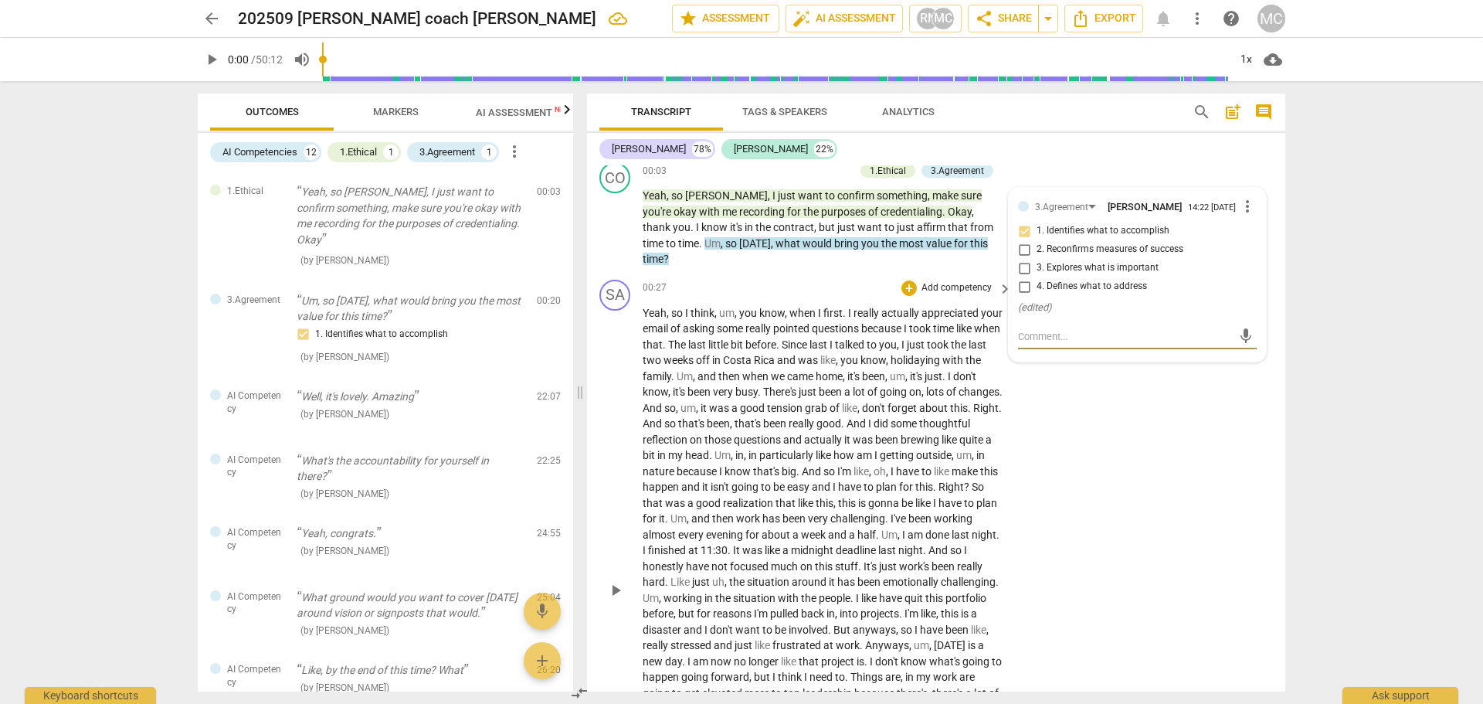
click at [1211, 491] on div "SA play_arrow pause 00:27 + Add competency keyboard_arrow_right Yeah , so I thi…" at bounding box center [936, 577] width 698 height 608
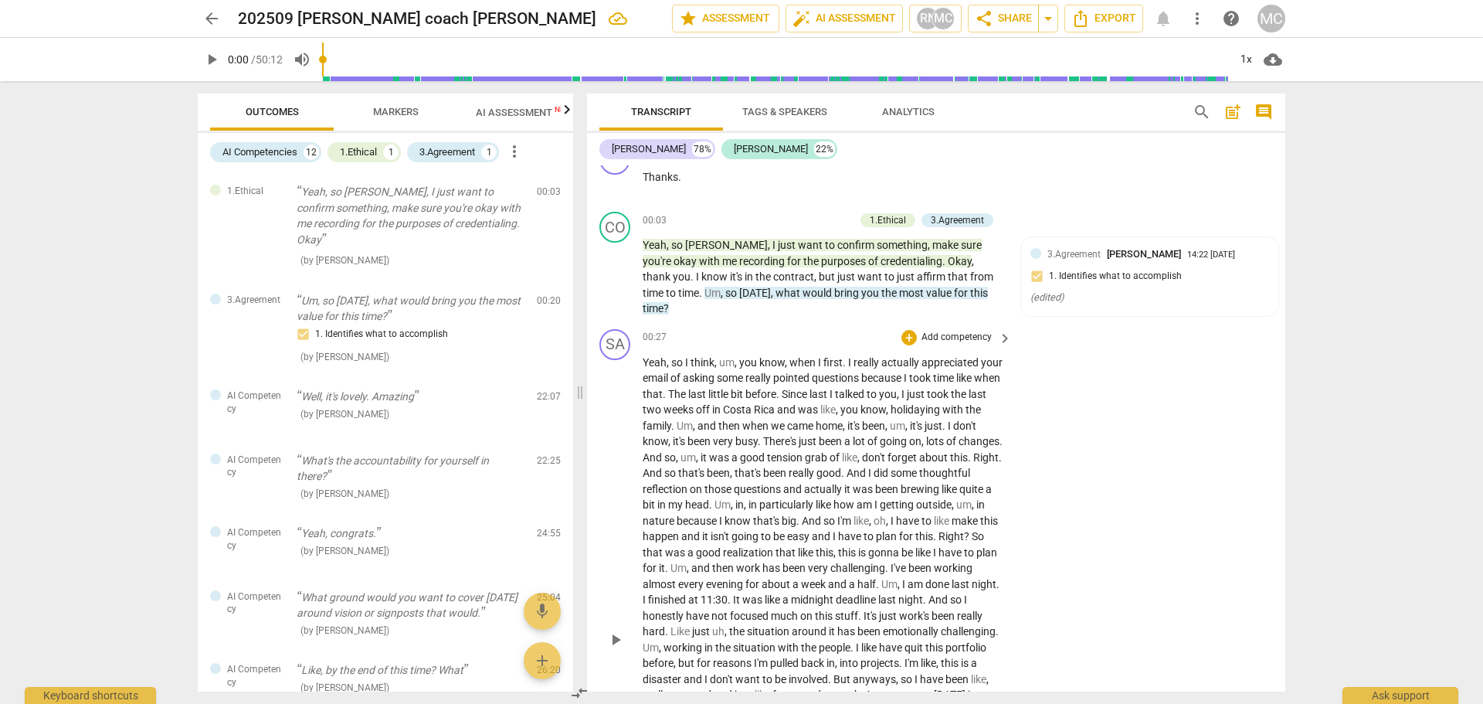
scroll to position [0, 0]
